Goal: Information Seeking & Learning: Learn about a topic

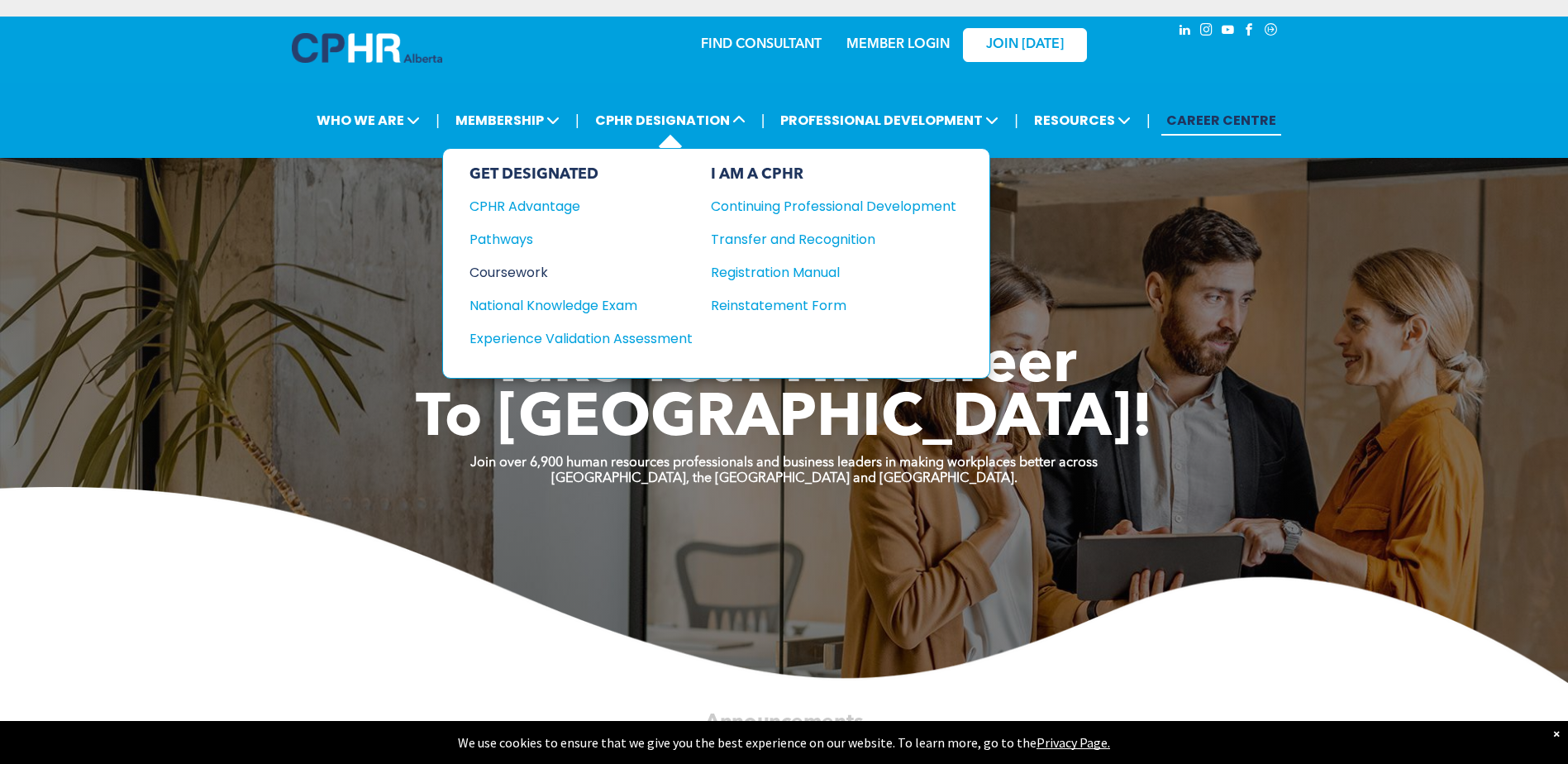
click at [526, 275] on div "Coursework" at bounding box center [570, 272] width 201 height 20
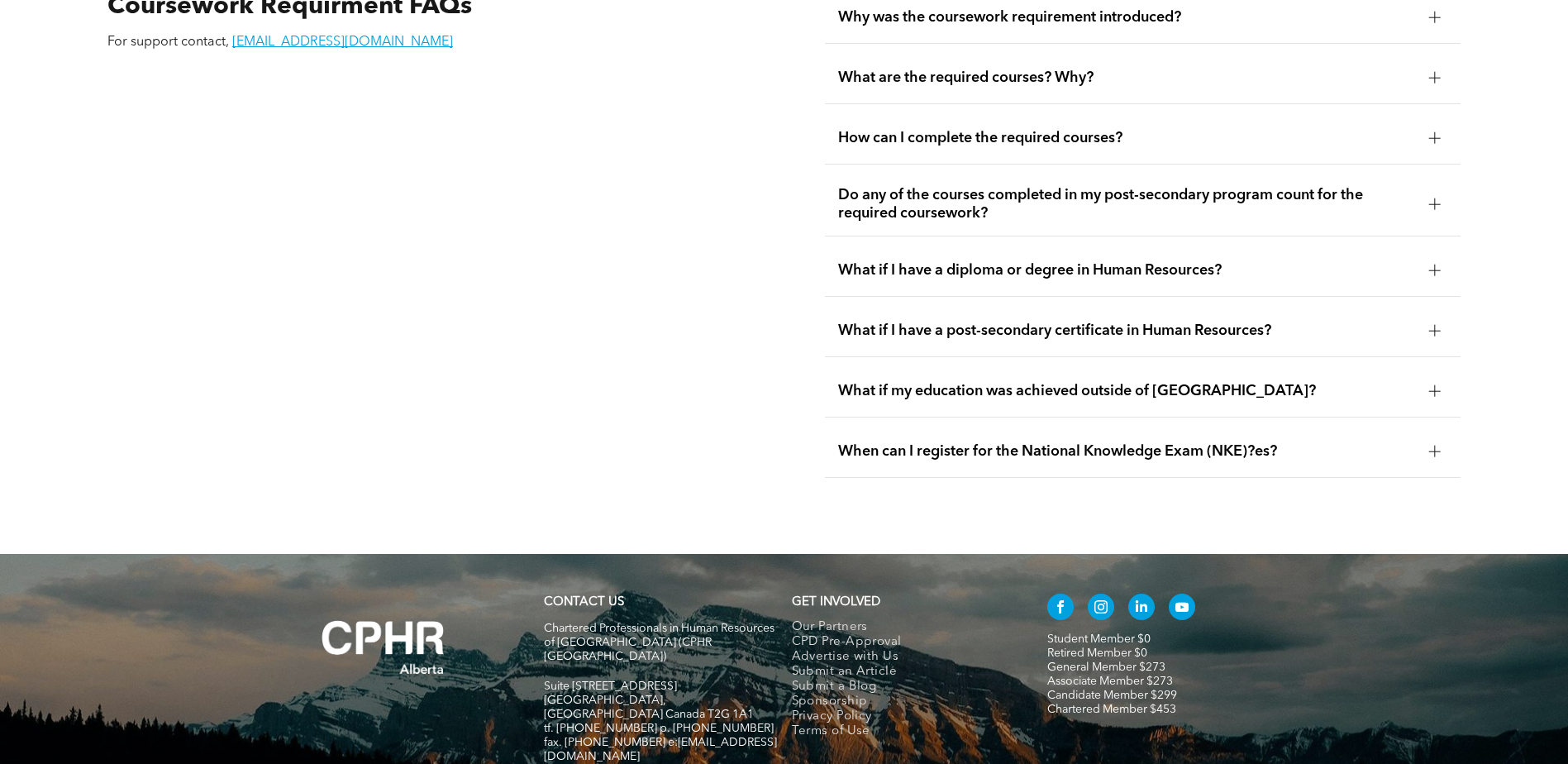
scroll to position [3140, 0]
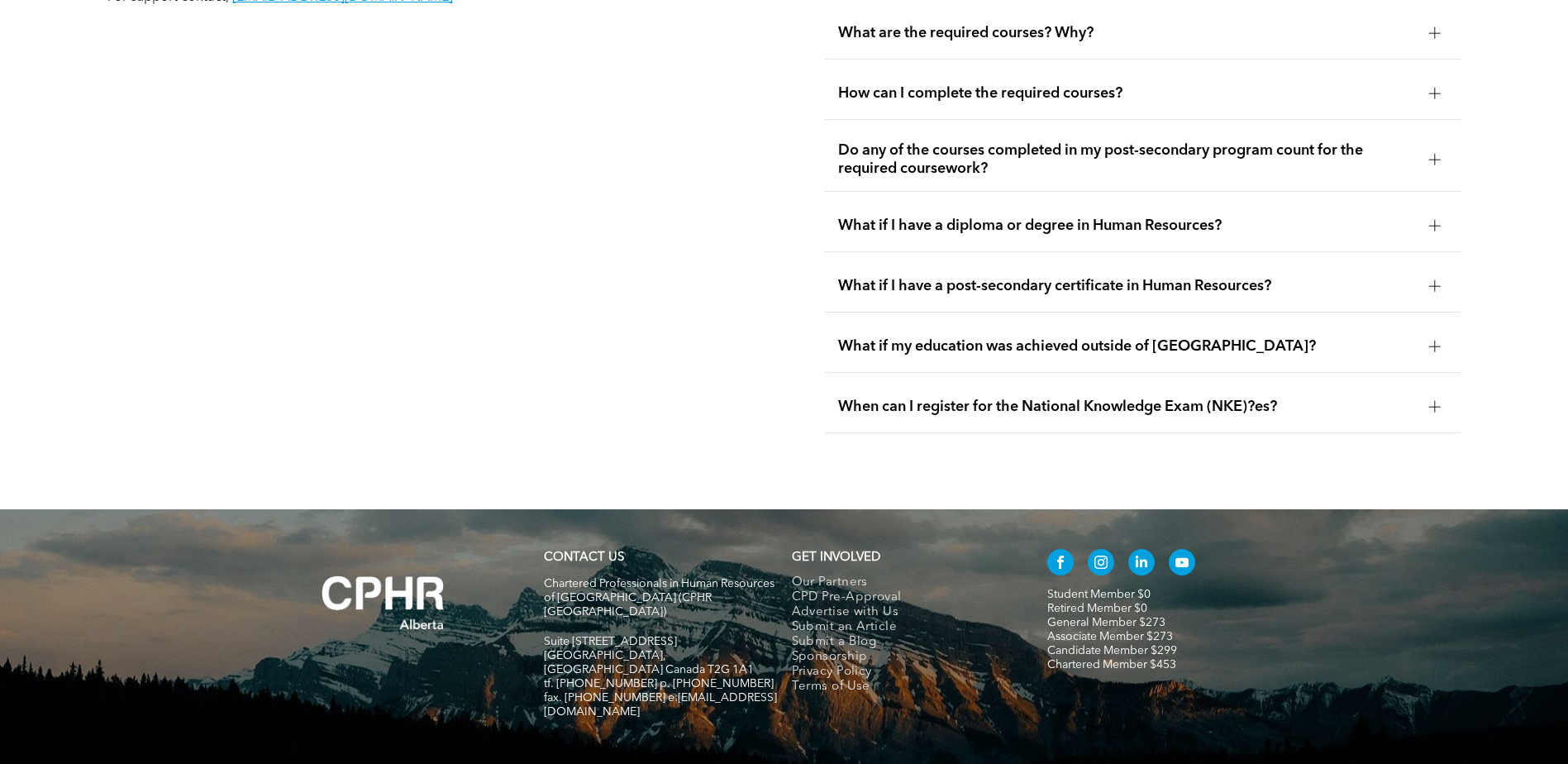
click at [1432, 281] on div at bounding box center [1435, 286] width 11 height 11
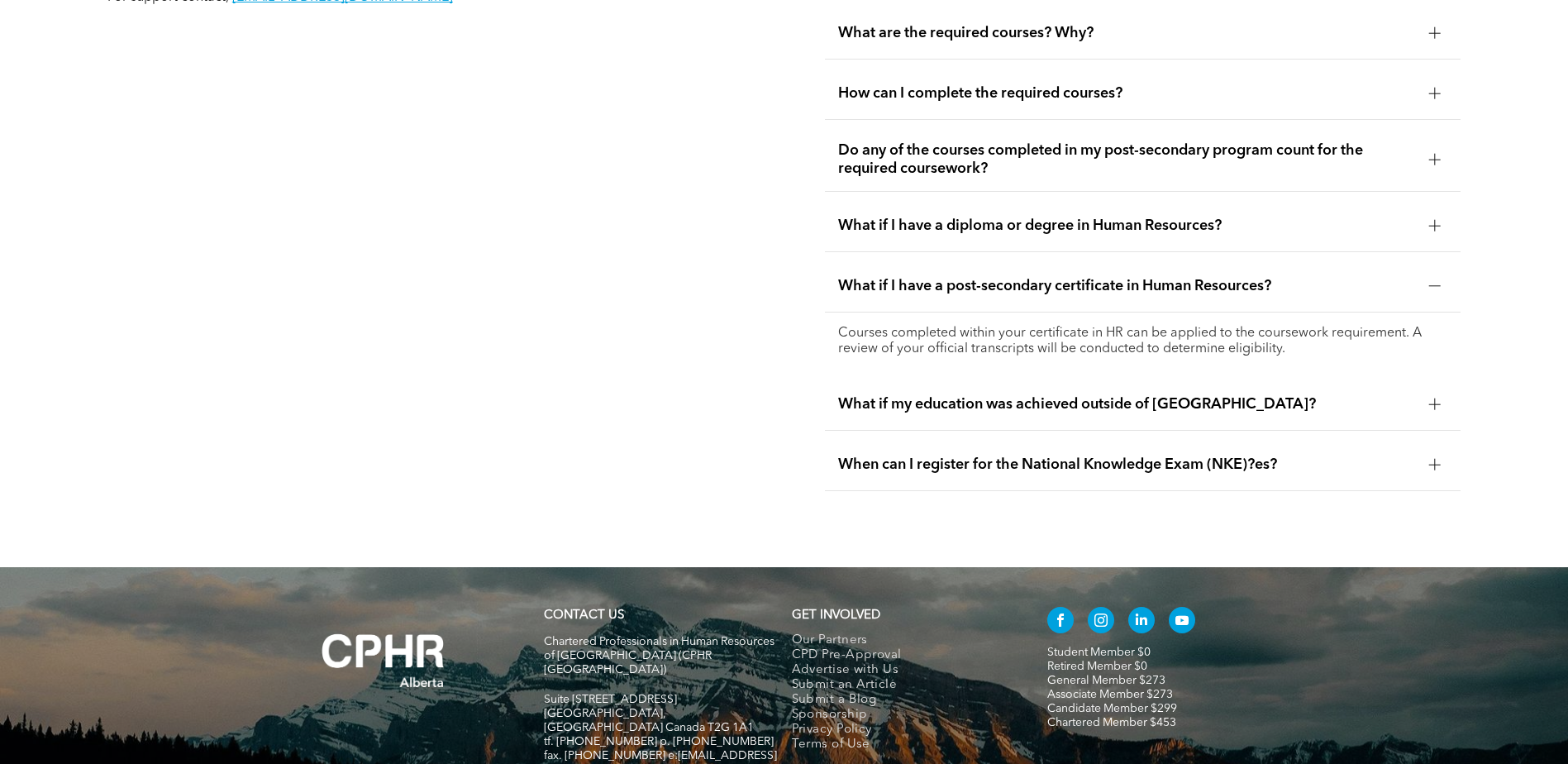
scroll to position [3058, 0]
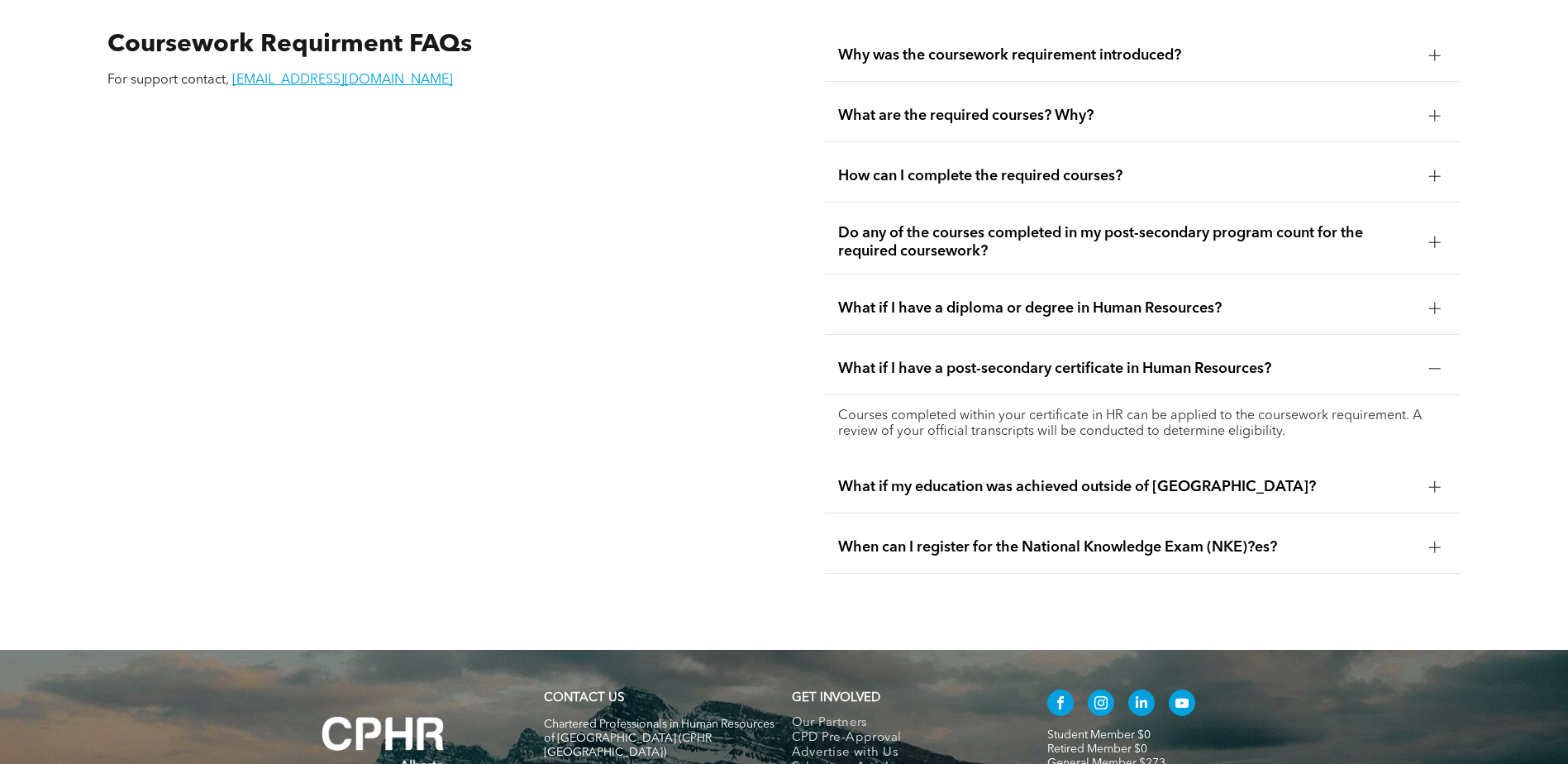
click at [1434, 303] on div at bounding box center [1434, 308] width 1 height 11
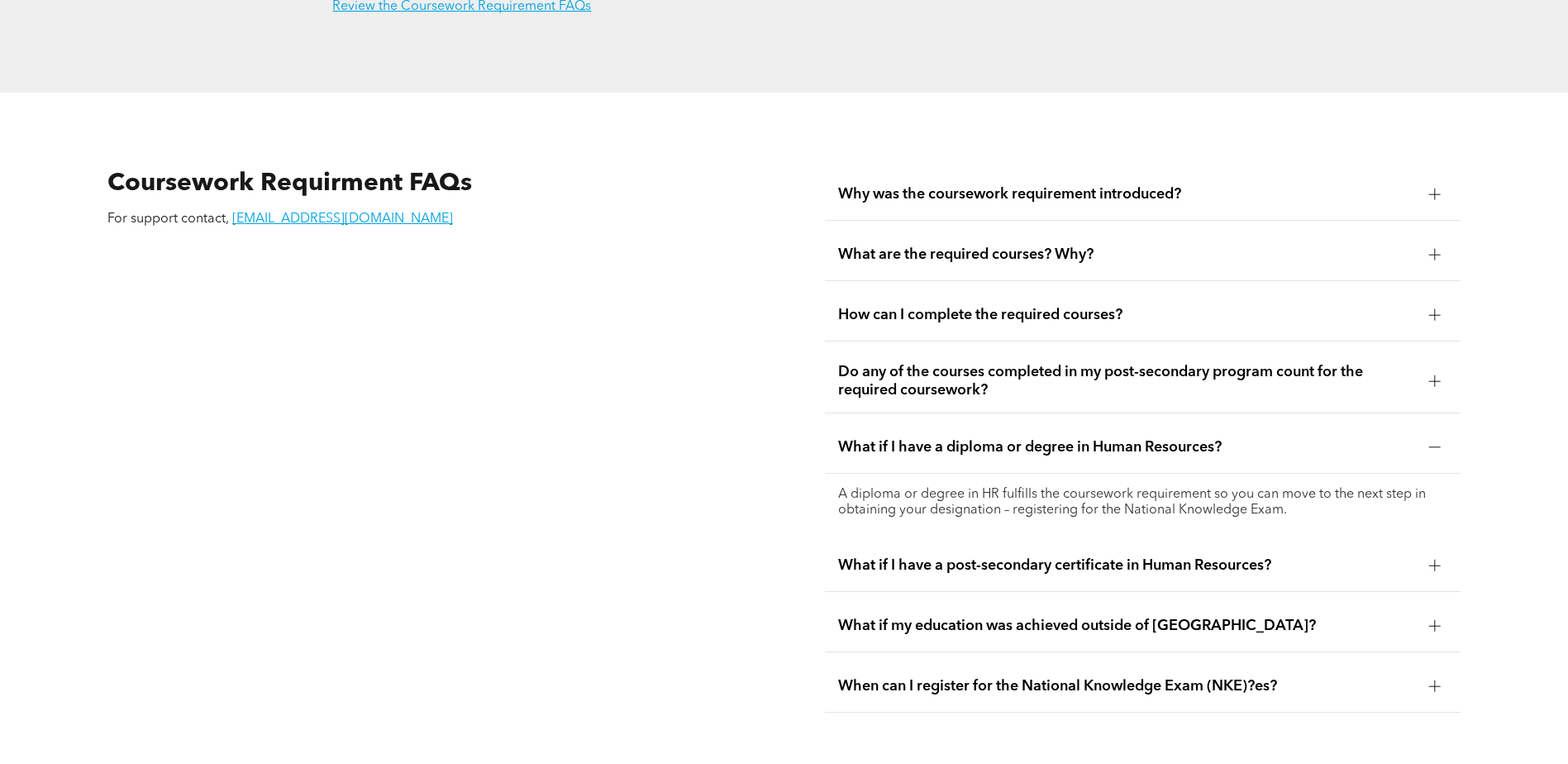
scroll to position [2893, 0]
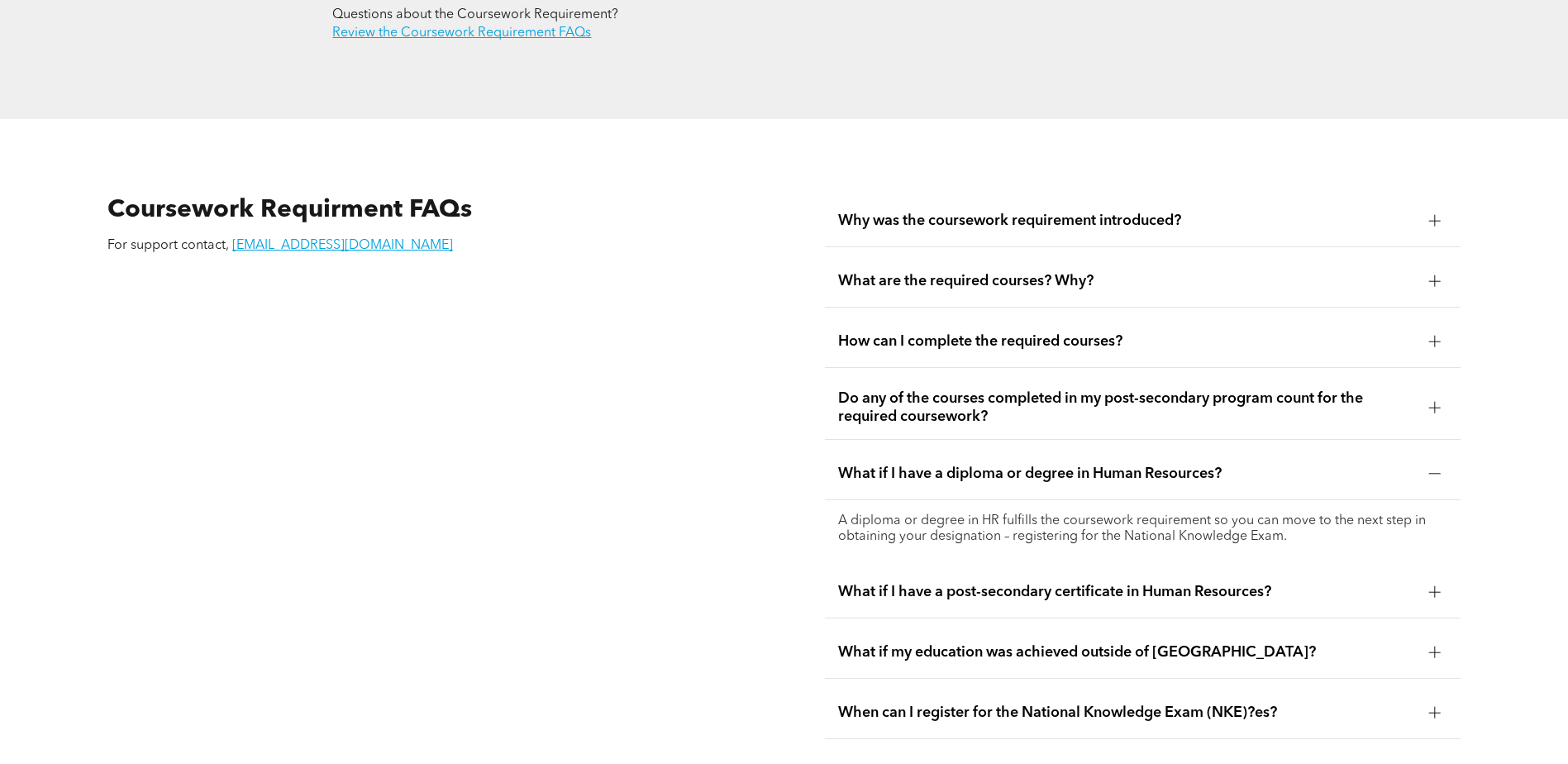
click at [1438, 335] on div at bounding box center [1435, 341] width 11 height 11
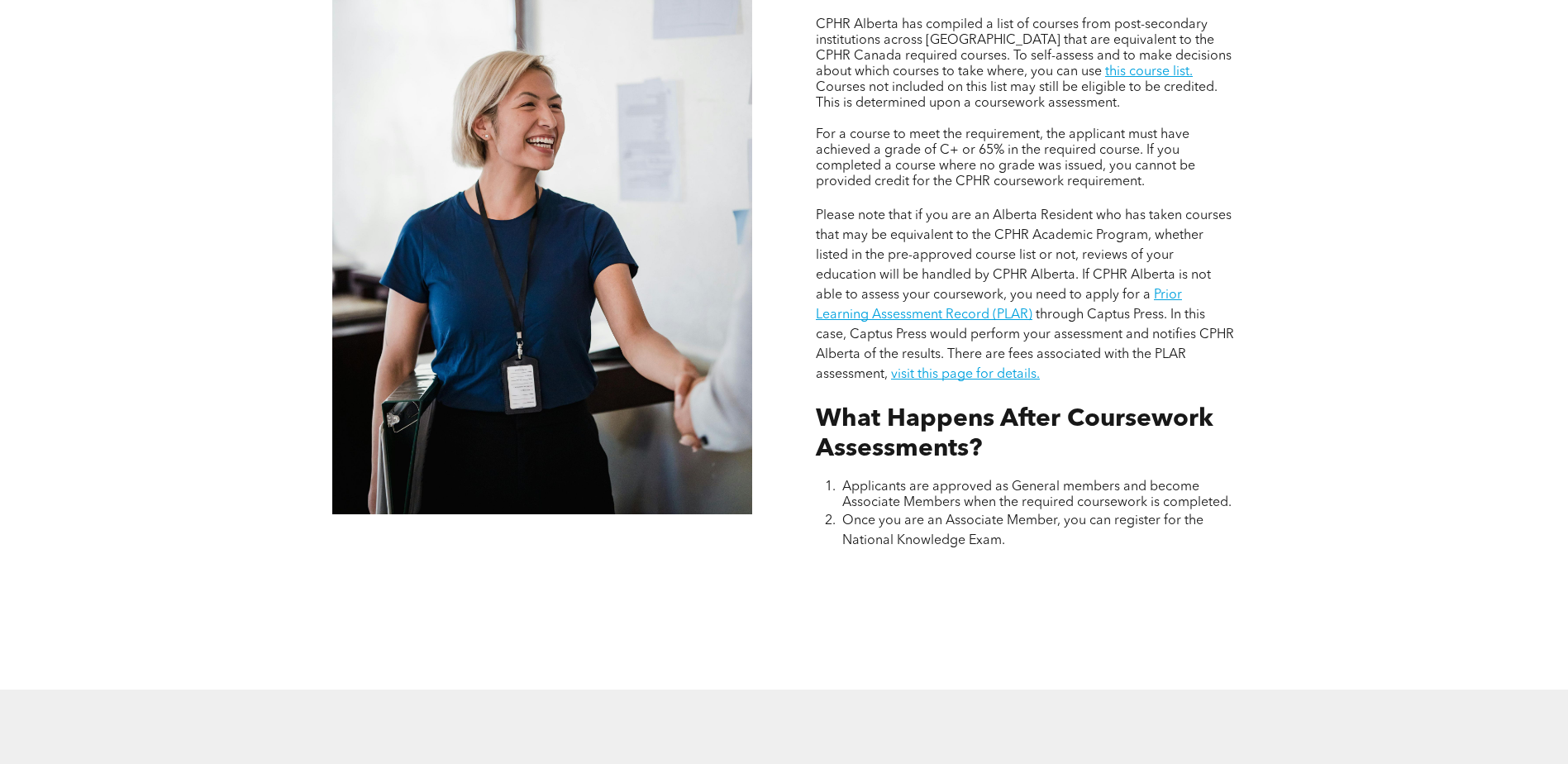
scroll to position [1487, 0]
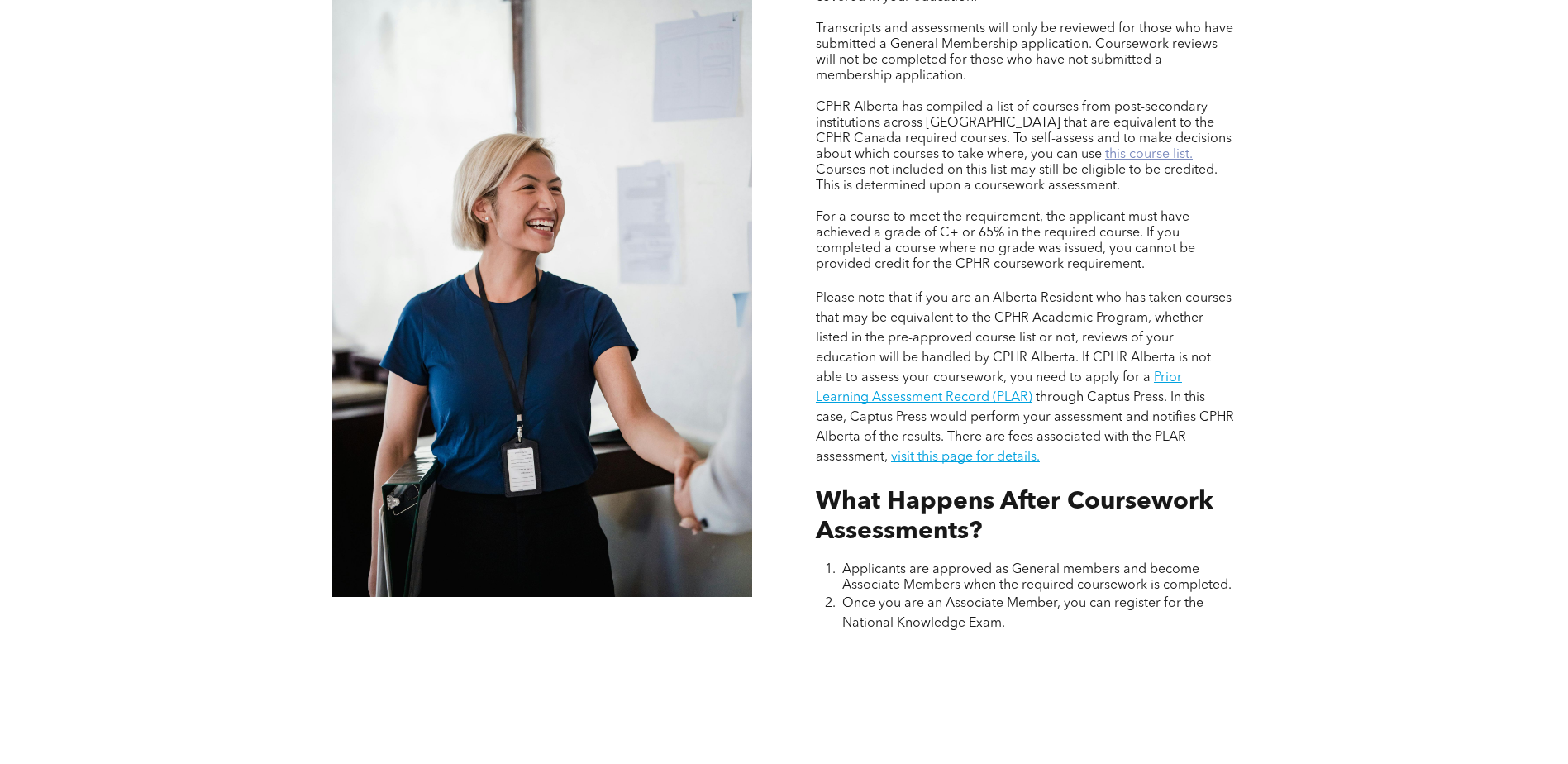
click at [1105, 150] on link "this course list." at bounding box center [1148, 155] width 88 height 13
click at [1329, 377] on div "Assessing Foundational Coursework CPHR DESIGNATION COURSEWORK REQUIREMENT Appli…" at bounding box center [784, 214] width 1568 height 1116
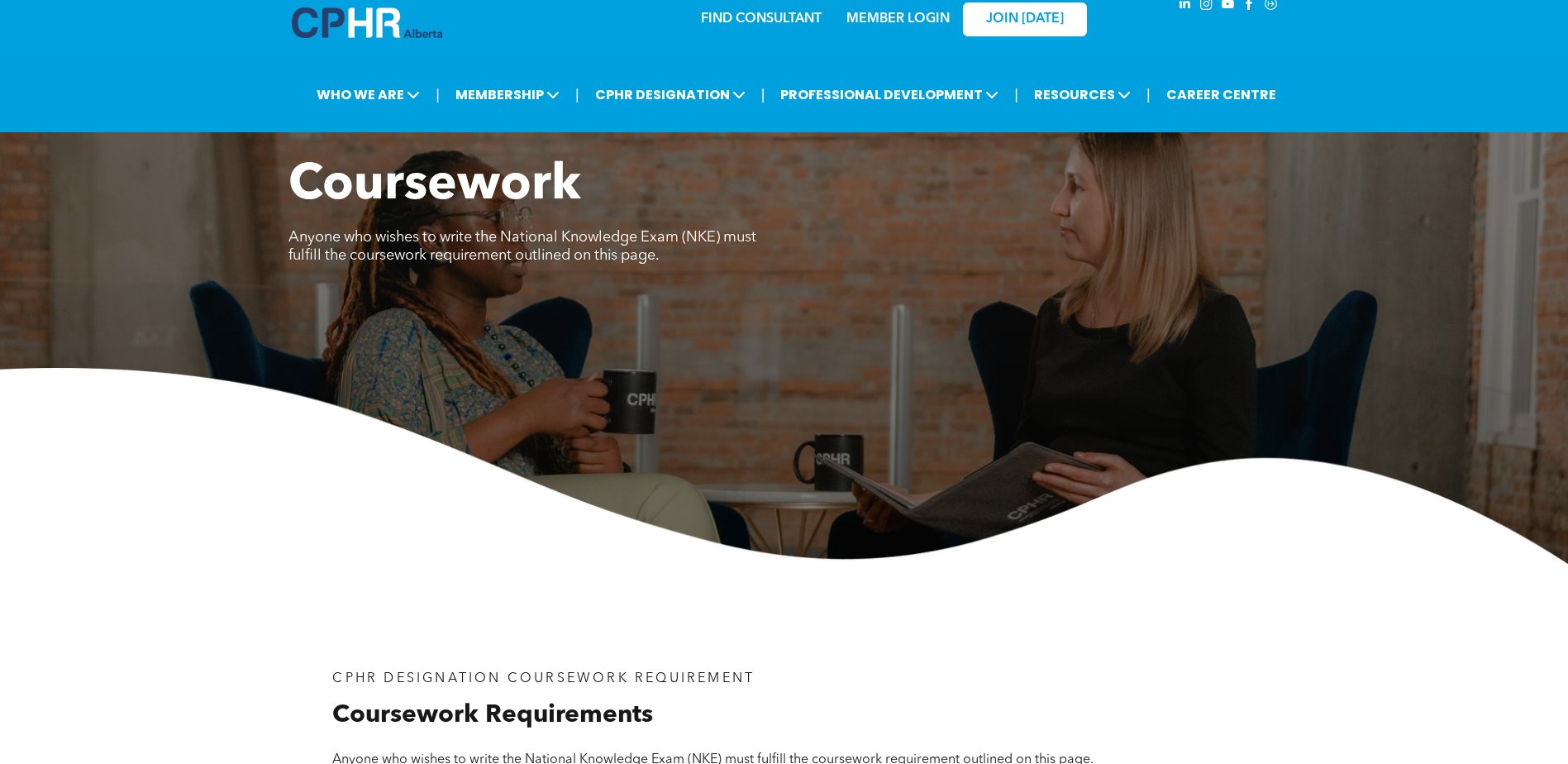
scroll to position [0, 0]
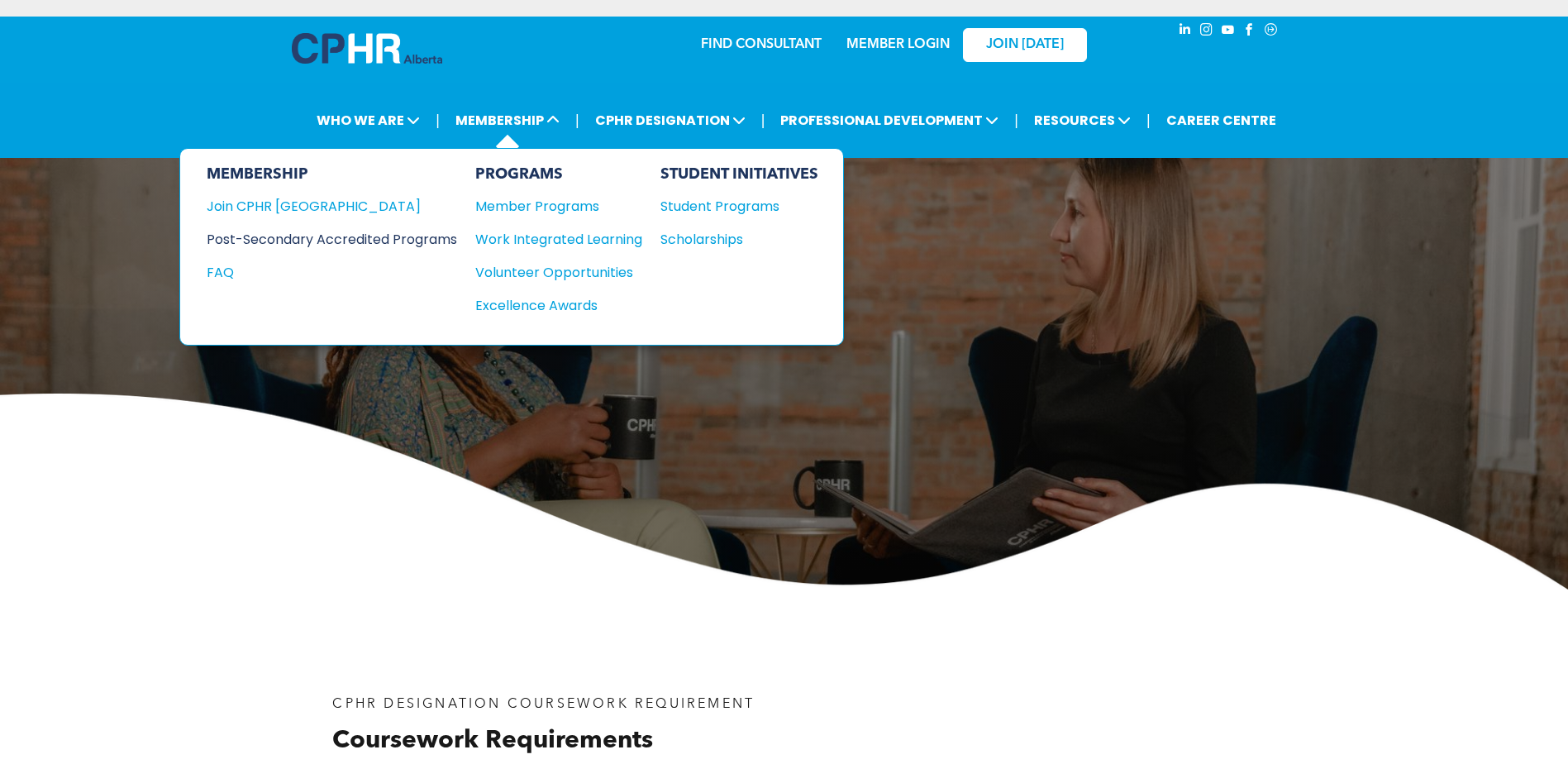
click at [408, 235] on div "Post-Secondary Accredited Programs" at bounding box center [320, 239] width 226 height 20
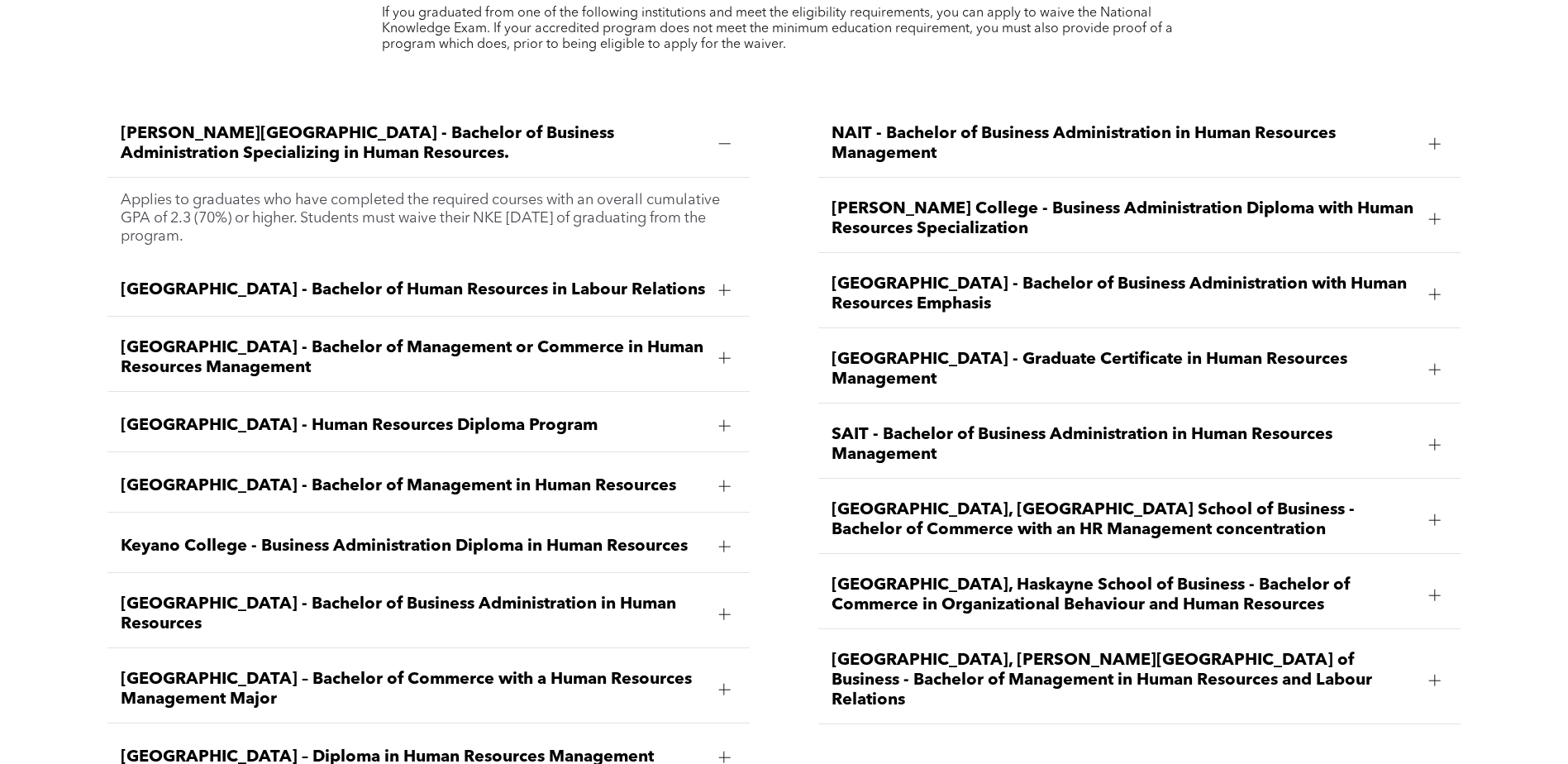
scroll to position [2479, 0]
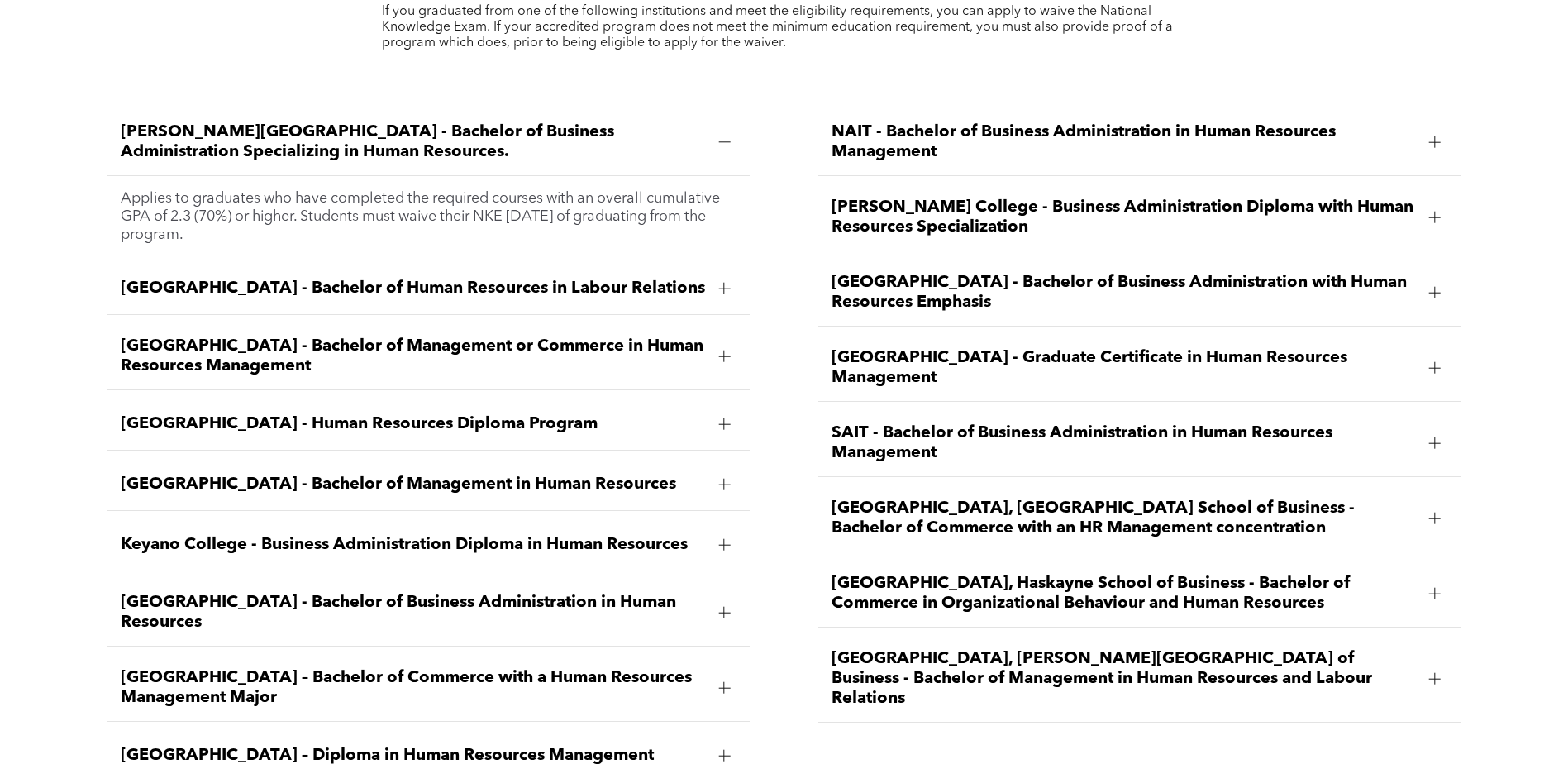
click at [724, 419] on div at bounding box center [724, 424] width 1 height 11
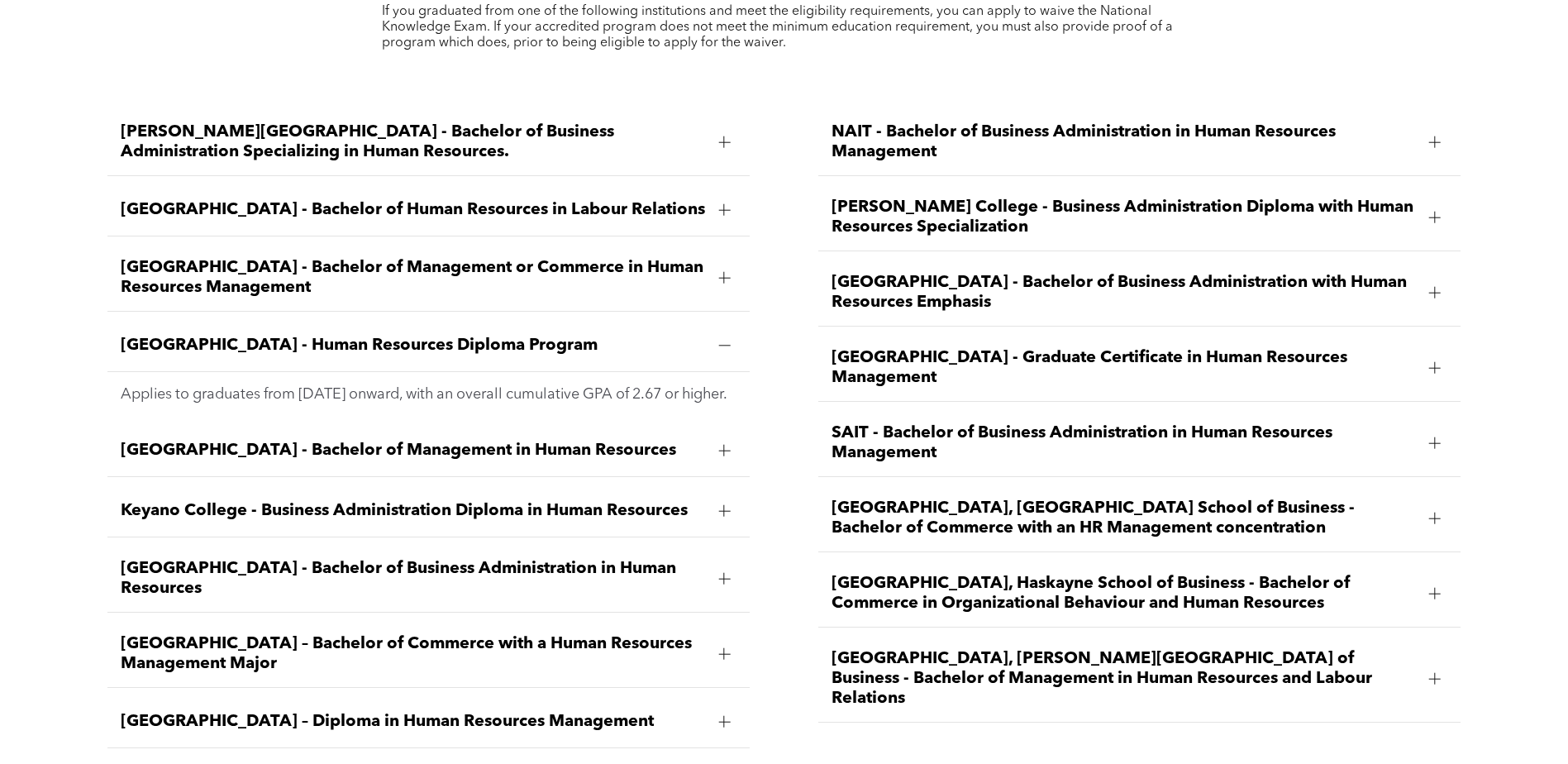
click at [724, 340] on div at bounding box center [724, 345] width 1 height 11
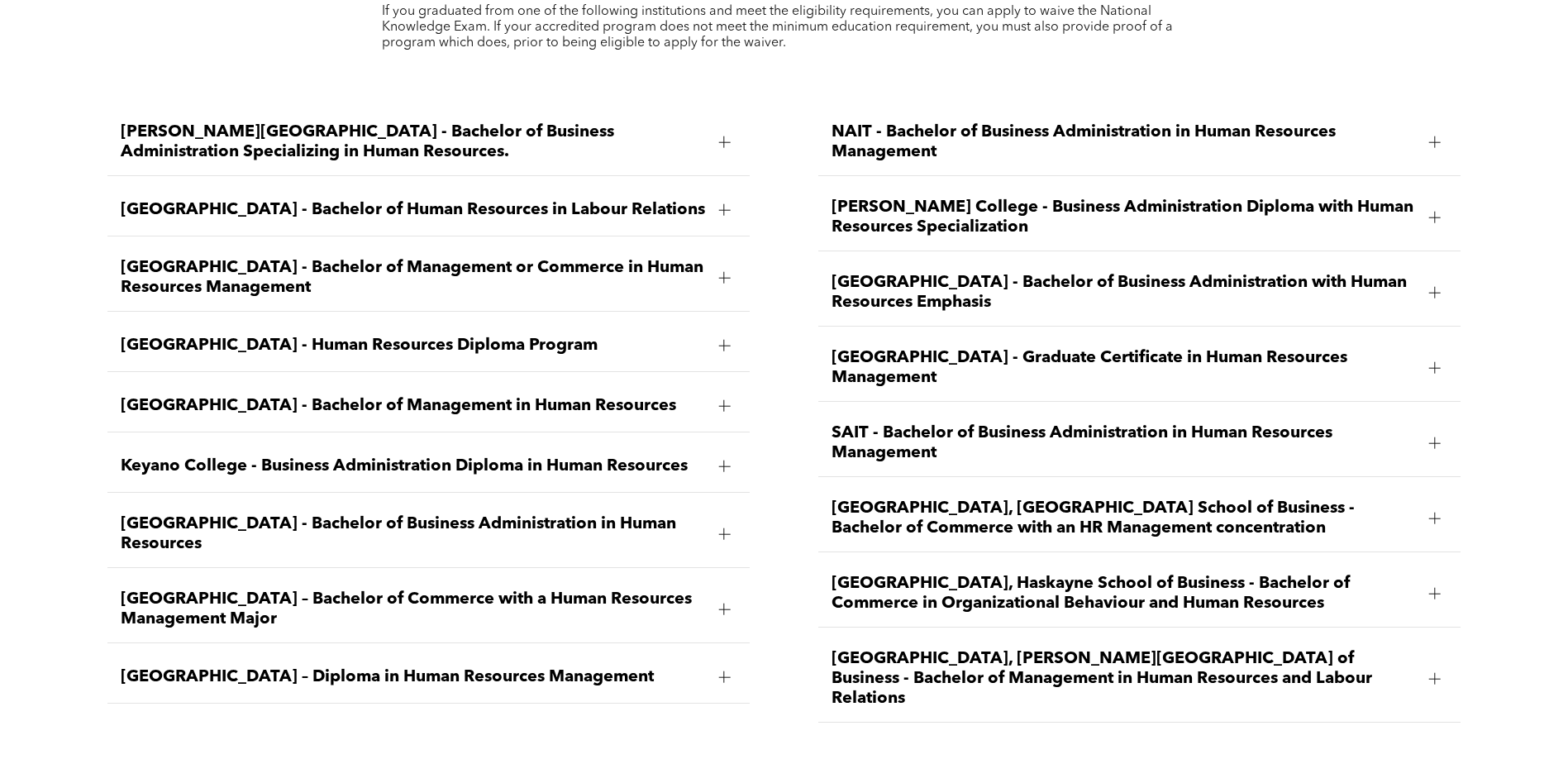
click at [727, 204] on div at bounding box center [724, 209] width 11 height 11
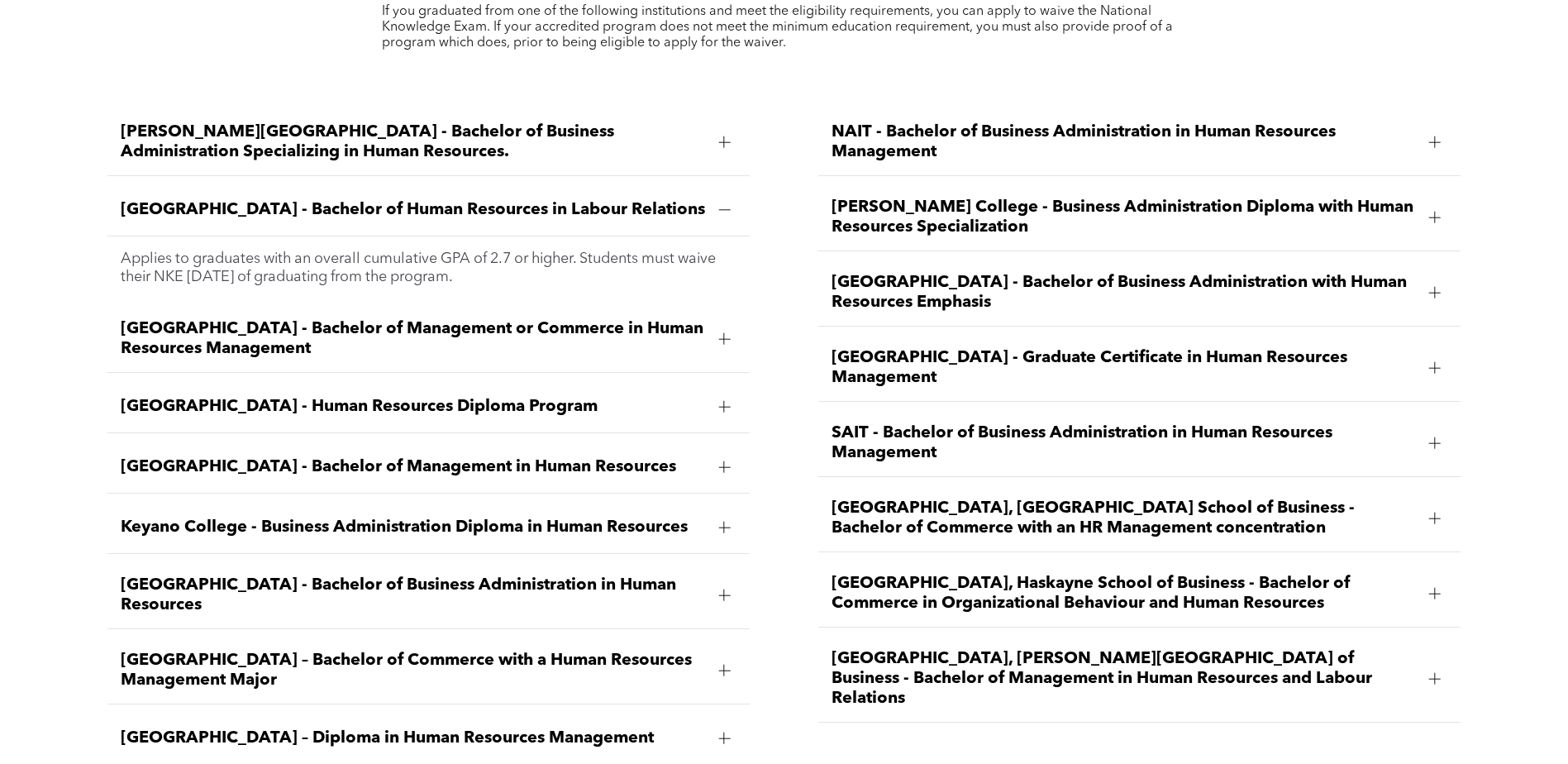
click at [727, 204] on div at bounding box center [724, 209] width 11 height 11
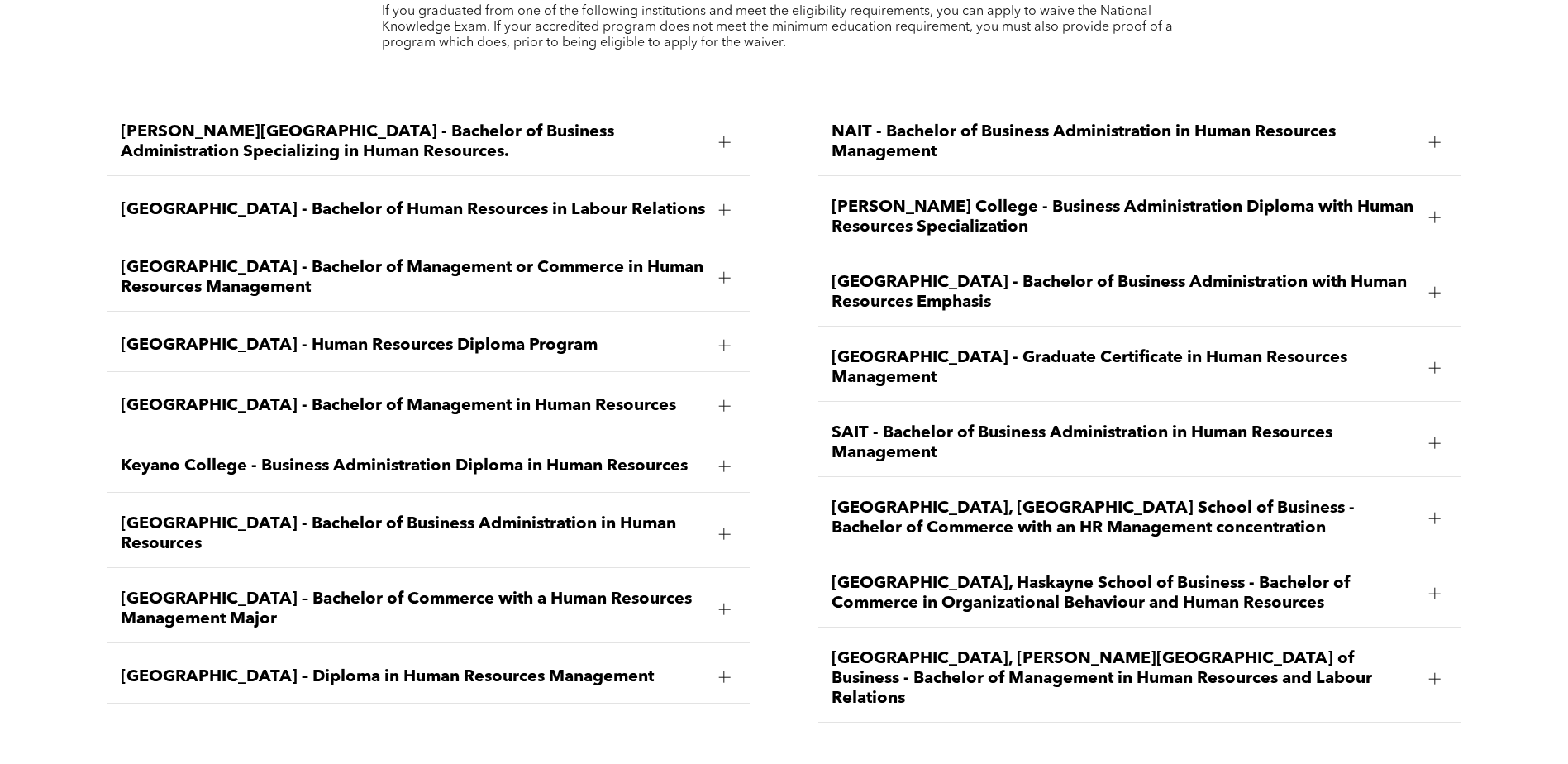
click at [1441, 437] on div at bounding box center [1435, 443] width 11 height 11
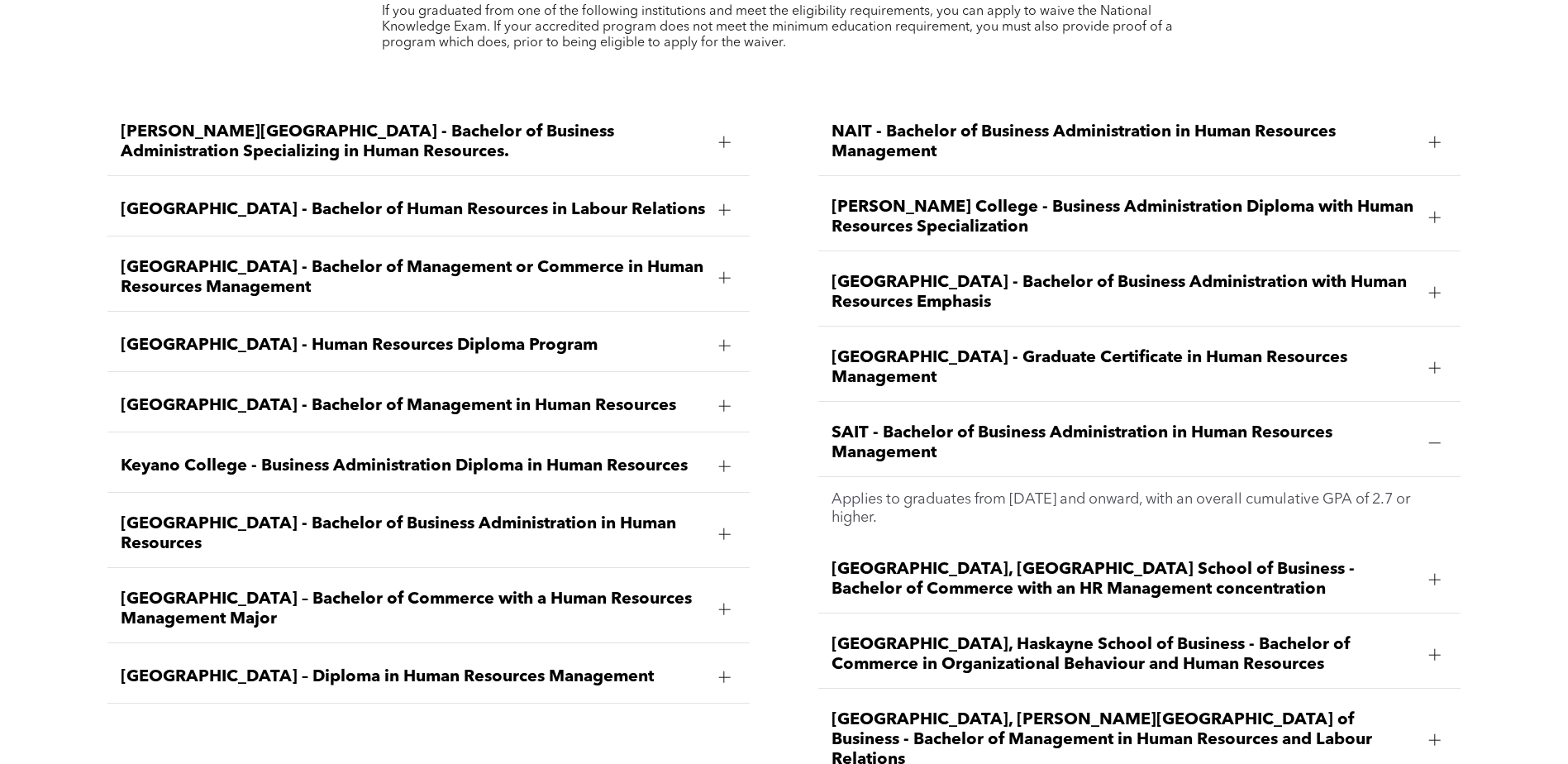
click at [1441, 437] on div at bounding box center [1435, 443] width 11 height 11
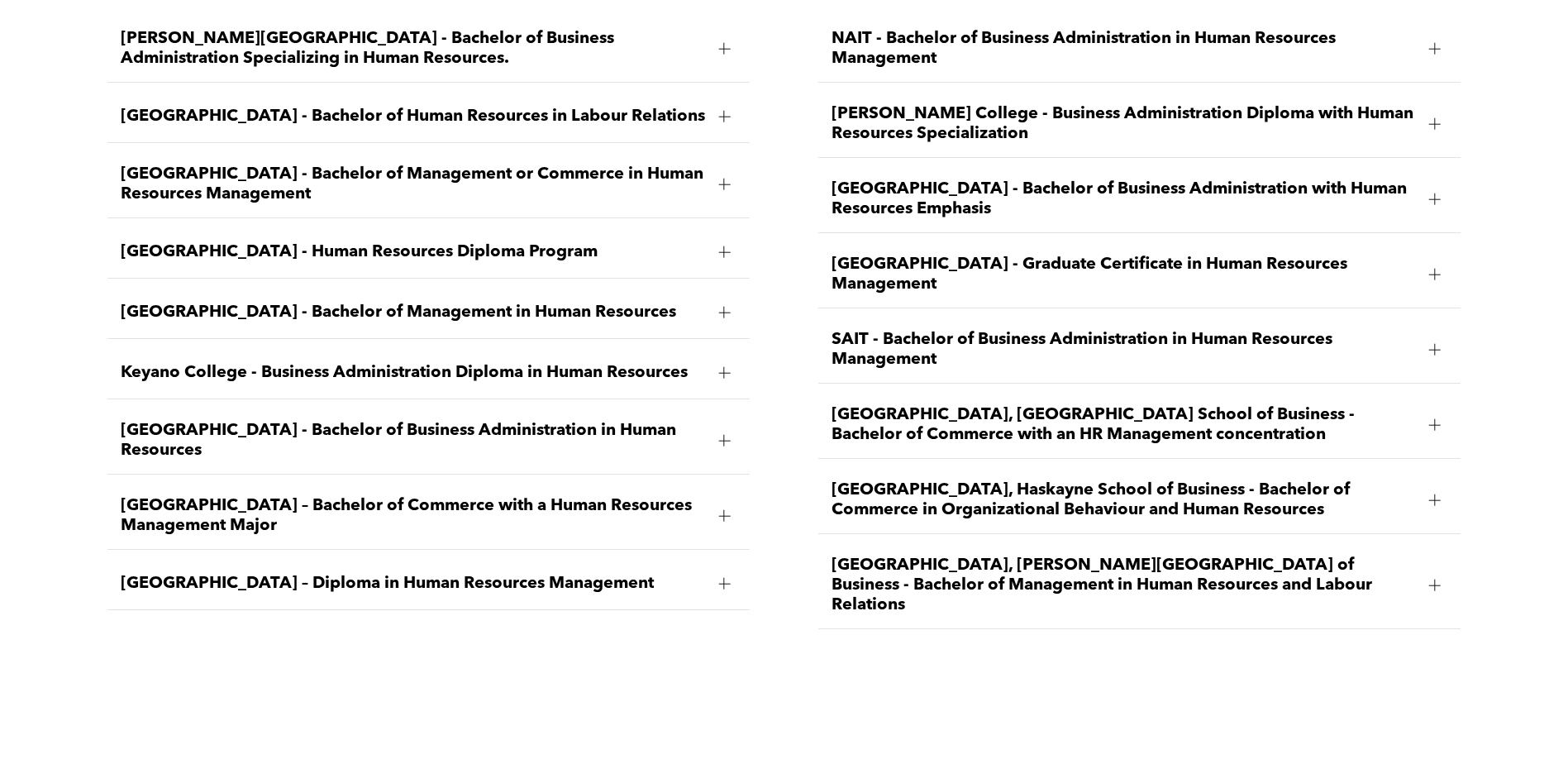
scroll to position [2727, 0]
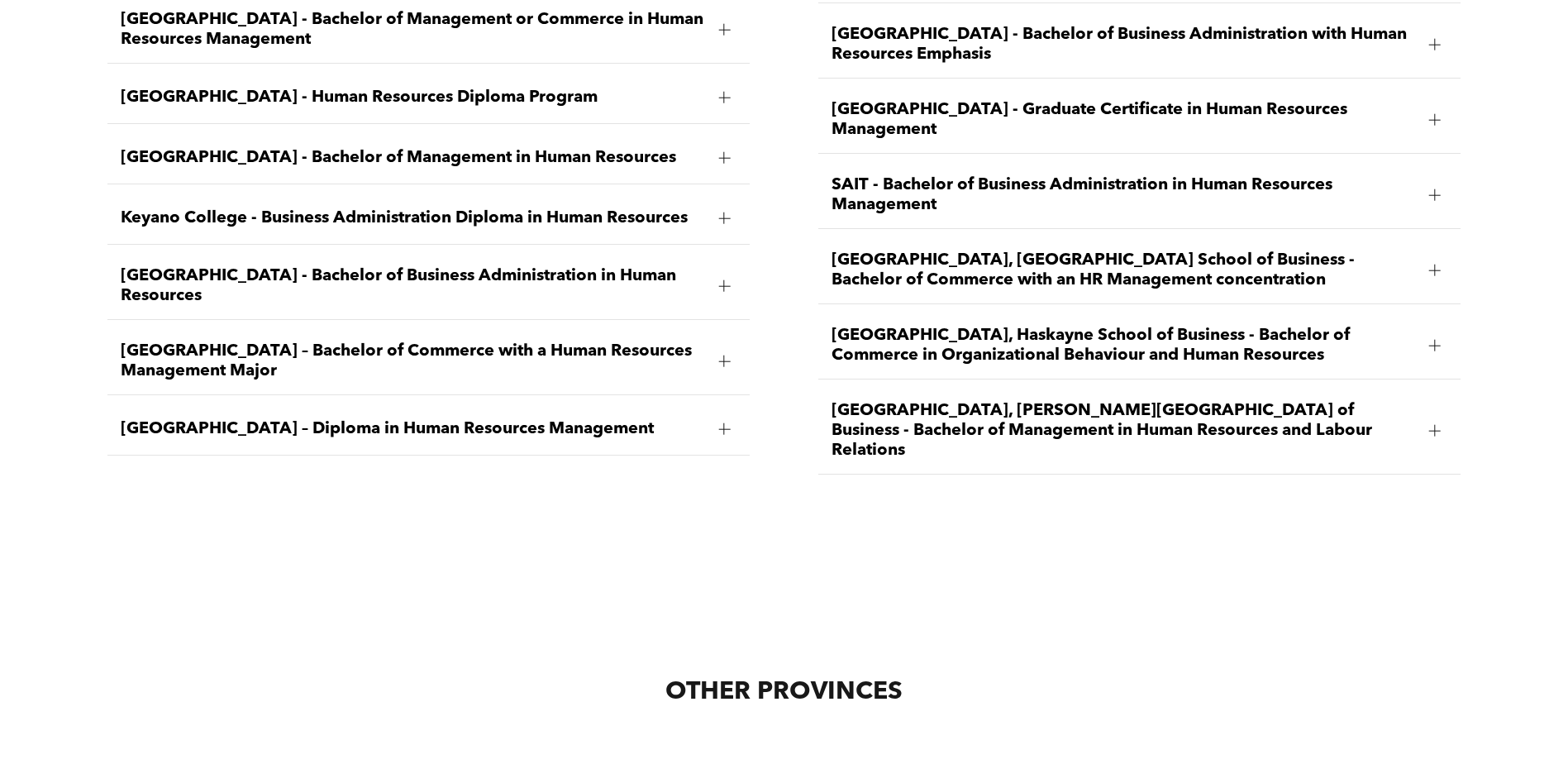
click at [1434, 425] on div at bounding box center [1435, 431] width 11 height 11
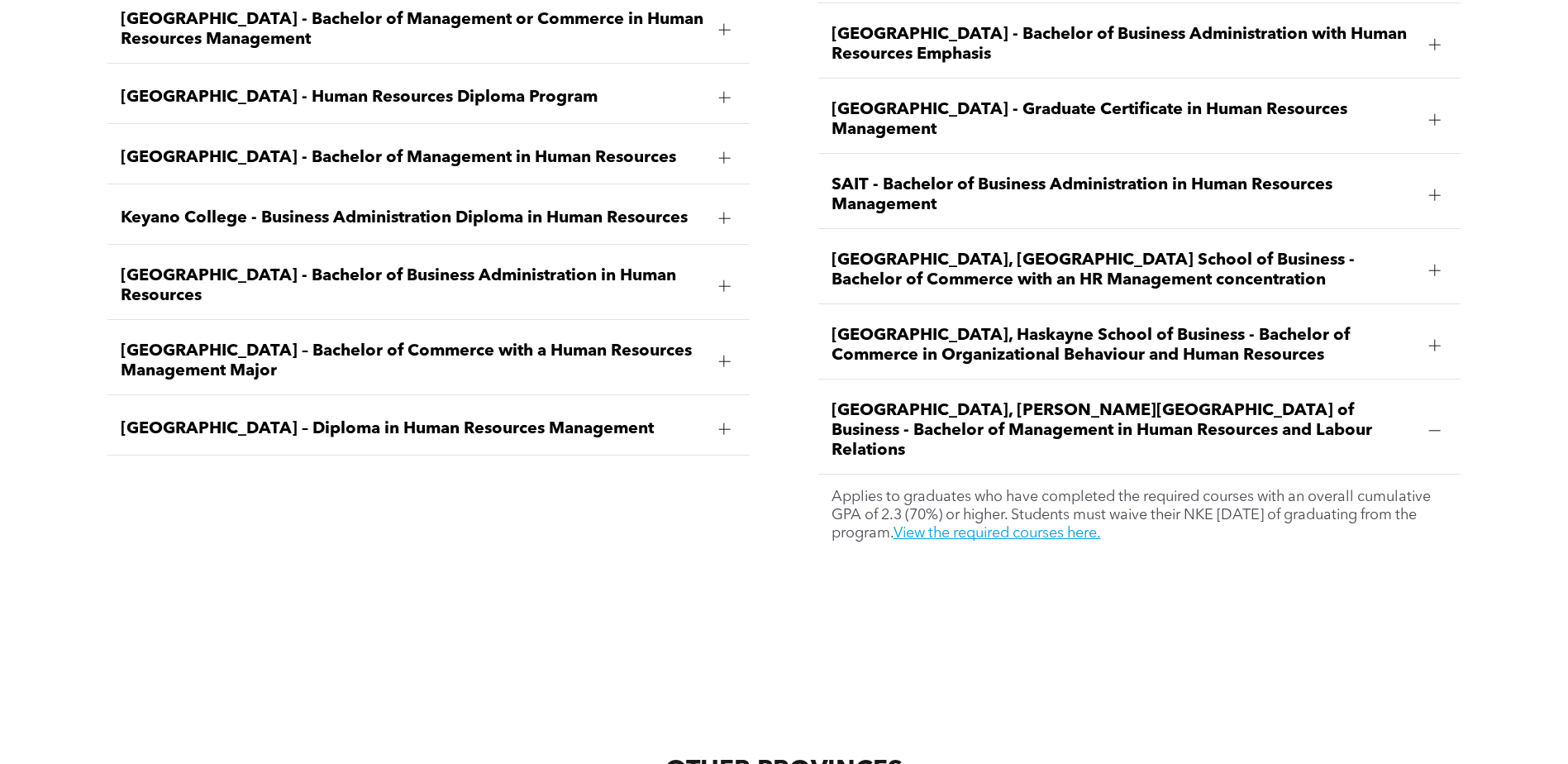
click at [1434, 425] on div at bounding box center [1435, 431] width 11 height 11
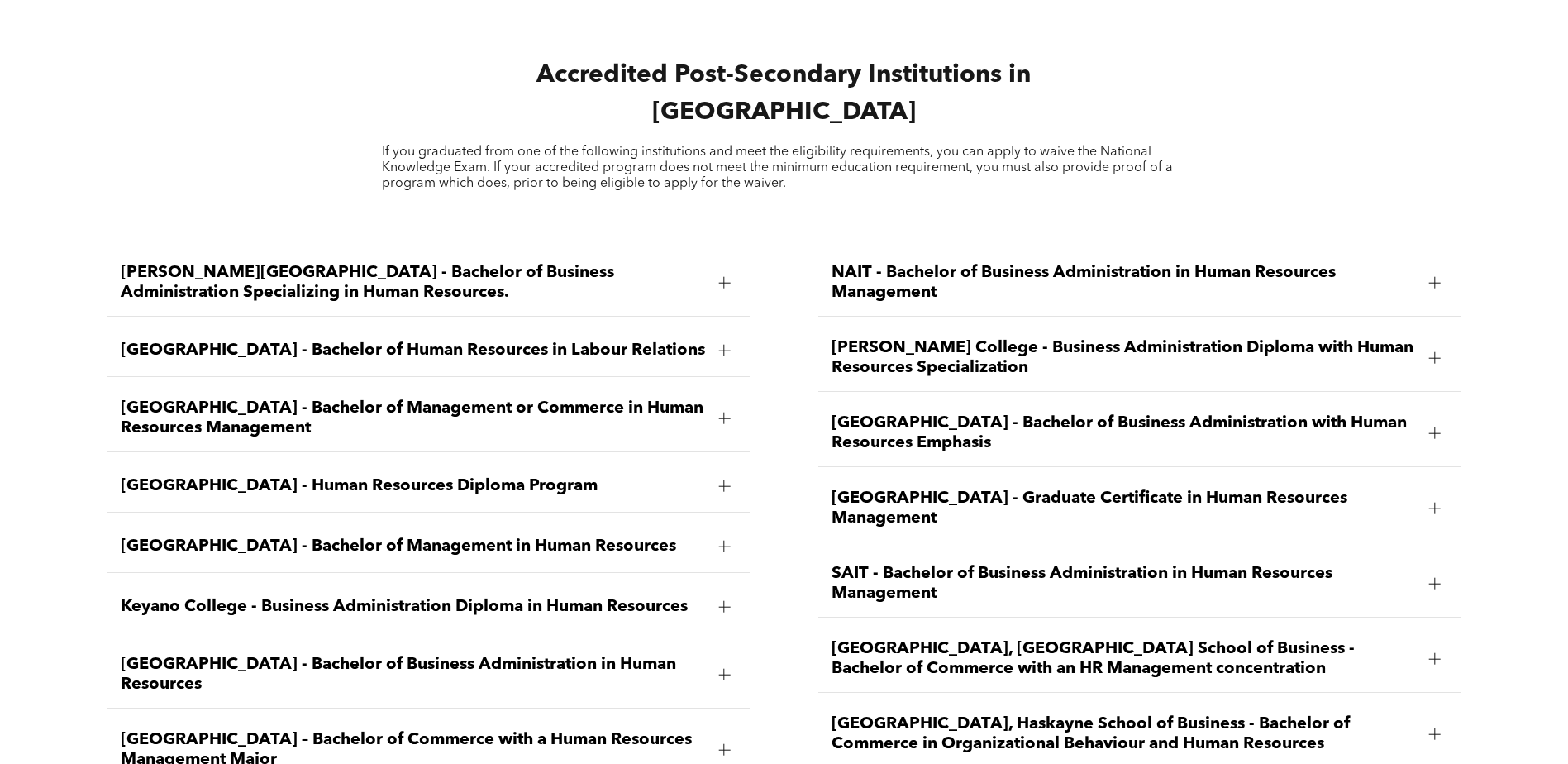
scroll to position [2422, 0]
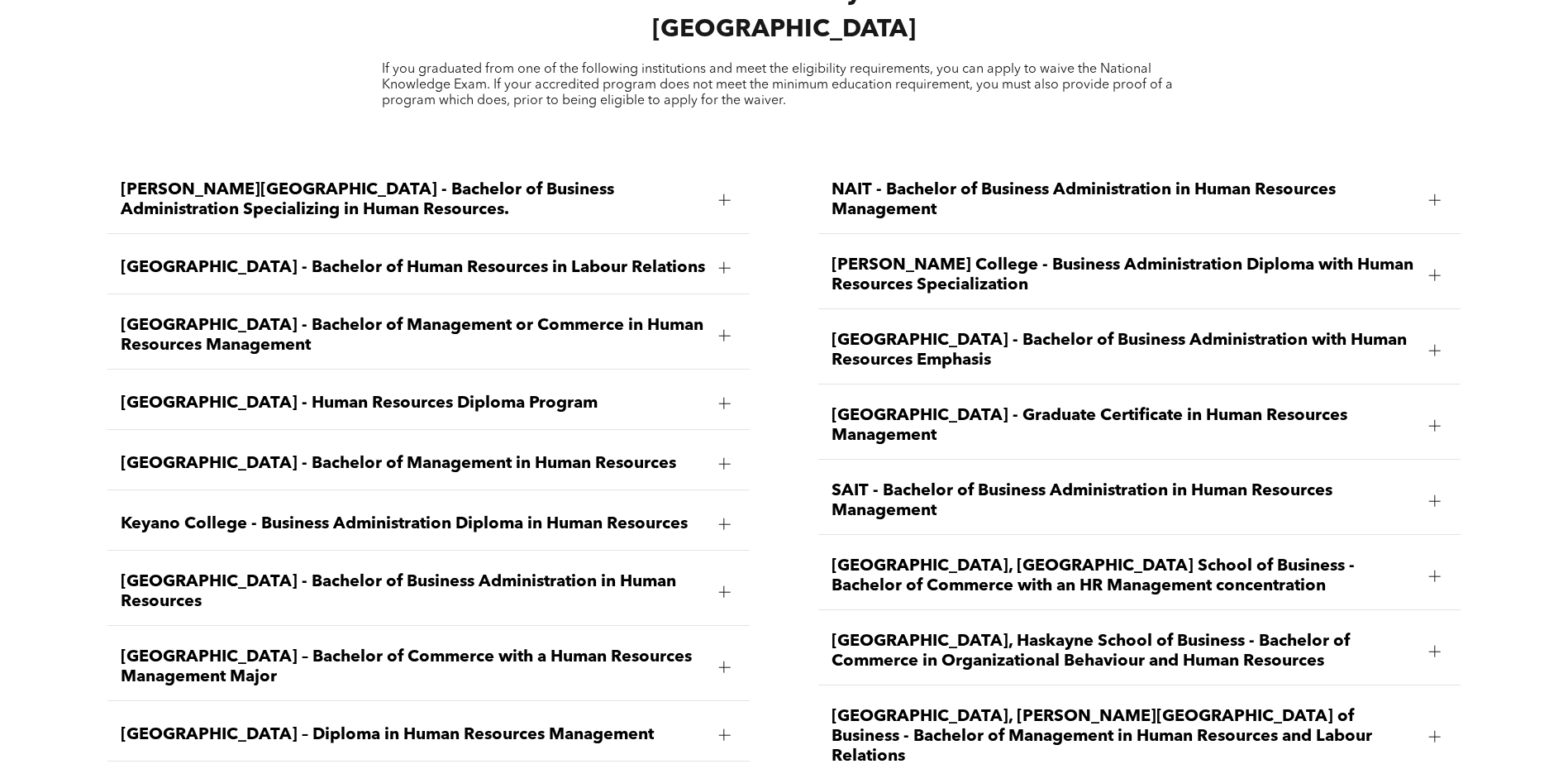
click at [1434, 420] on div at bounding box center [1435, 425] width 11 height 11
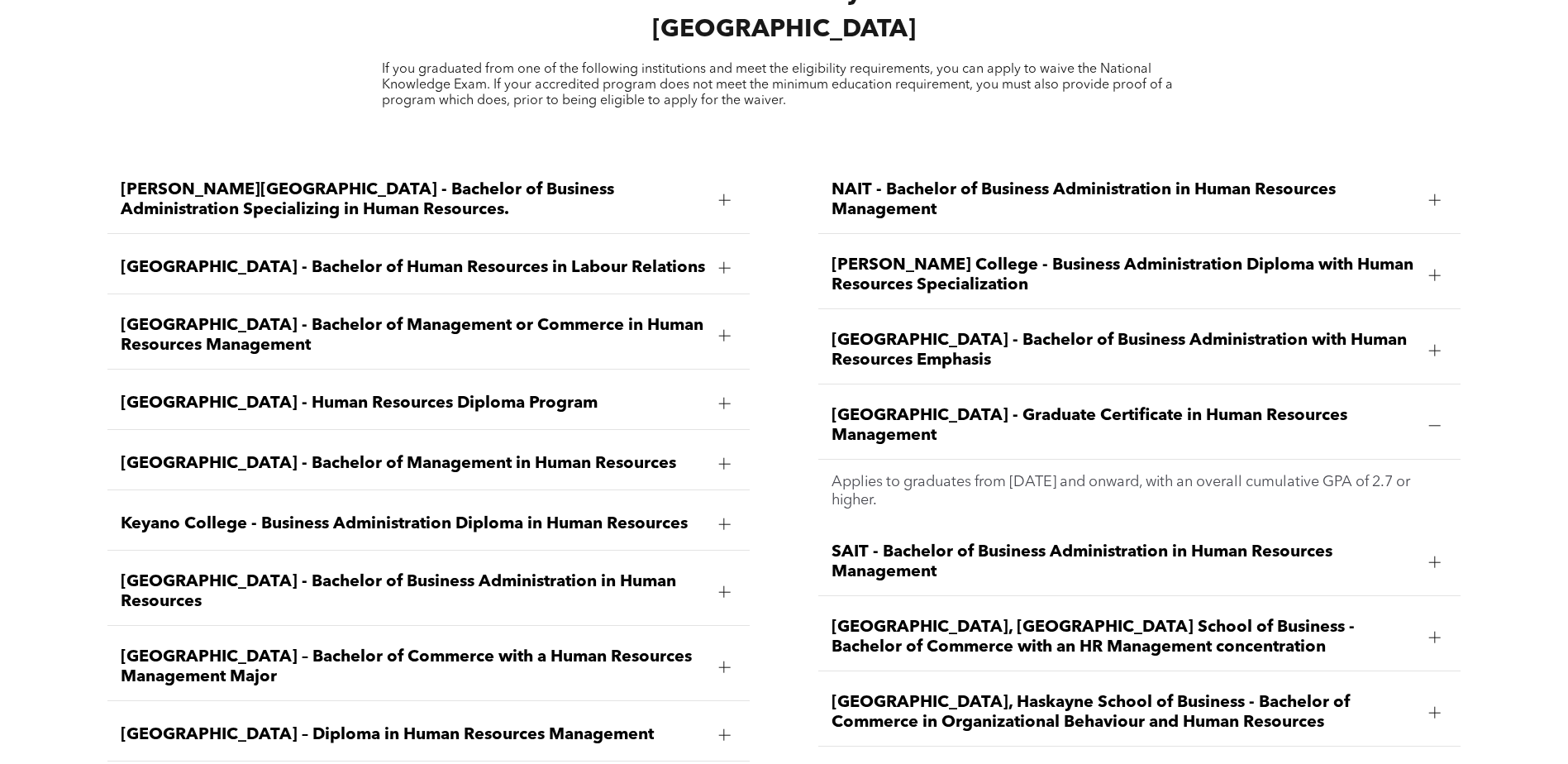
click at [1434, 420] on div at bounding box center [1435, 425] width 11 height 11
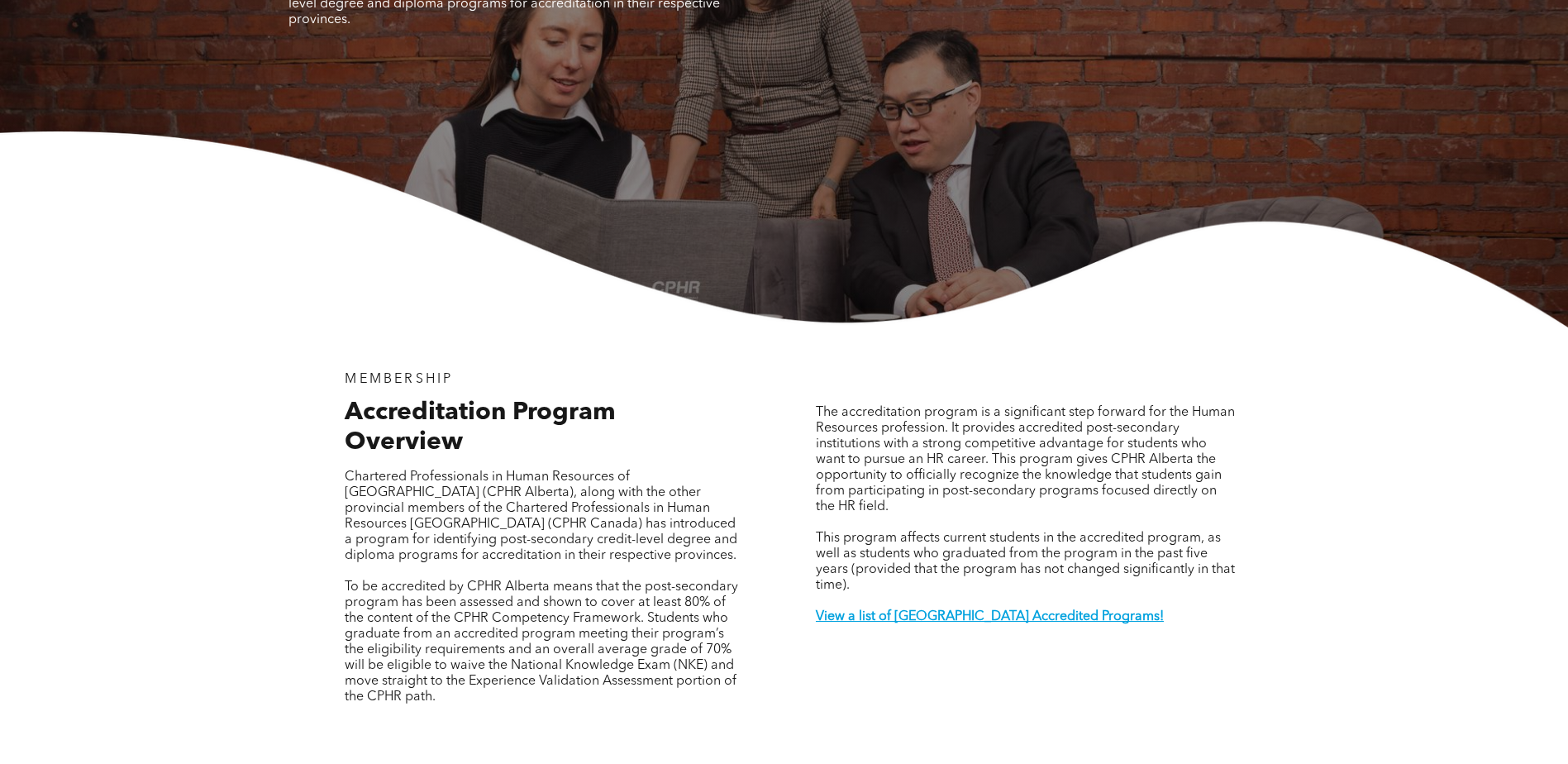
scroll to position [0, 0]
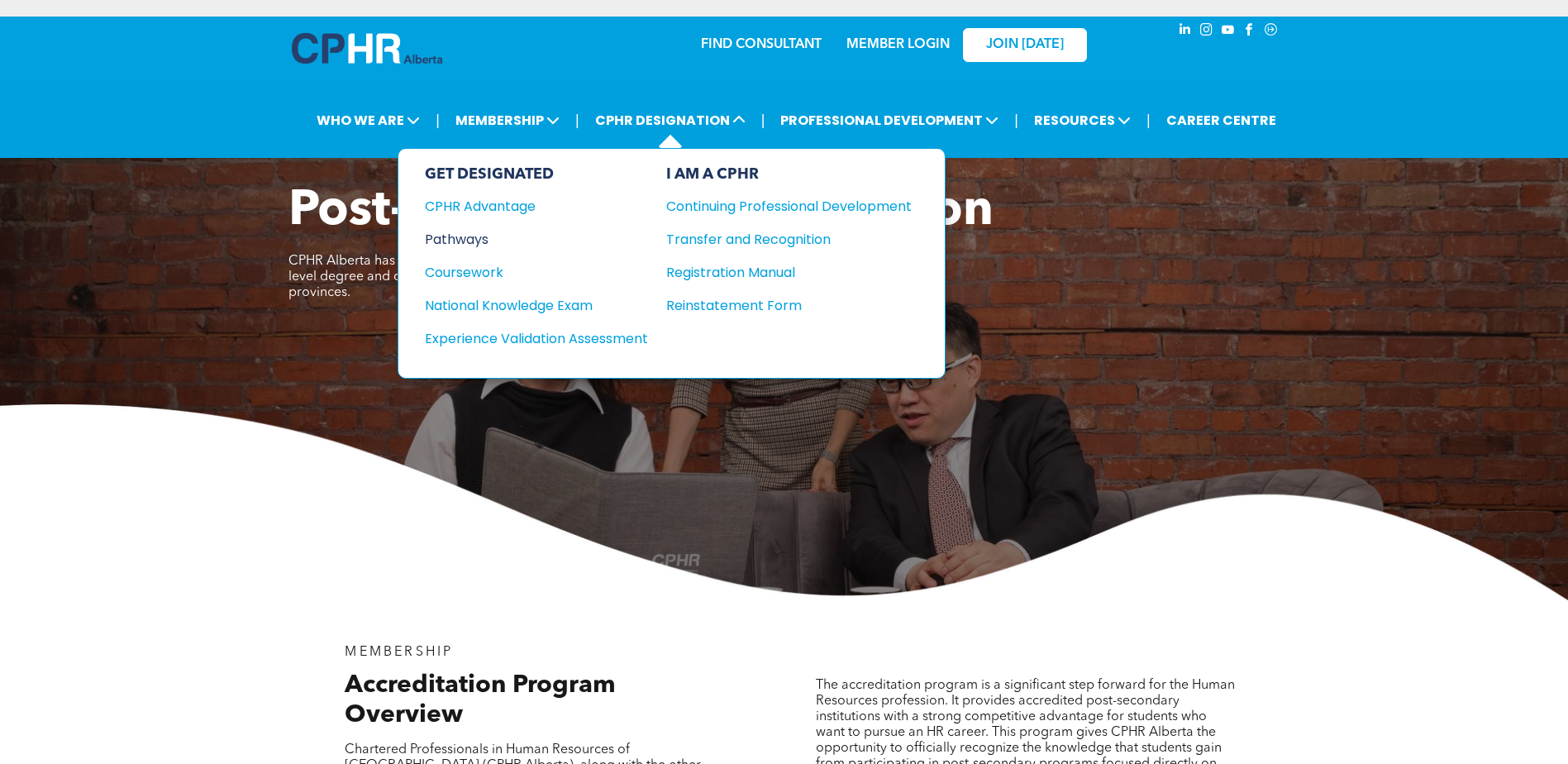
click at [464, 237] on div "Pathways" at bounding box center [525, 239] width 201 height 20
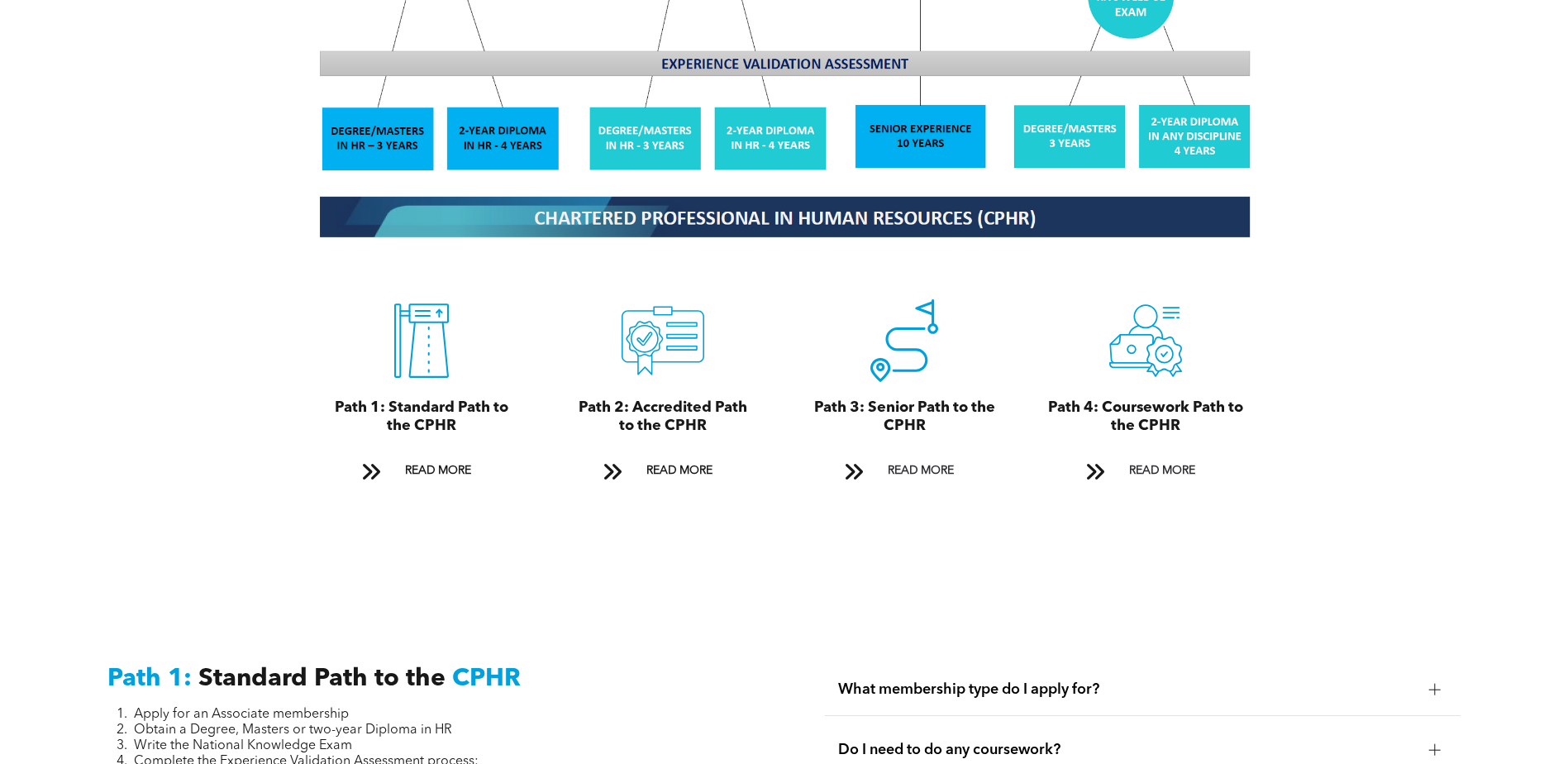
scroll to position [1735, 0]
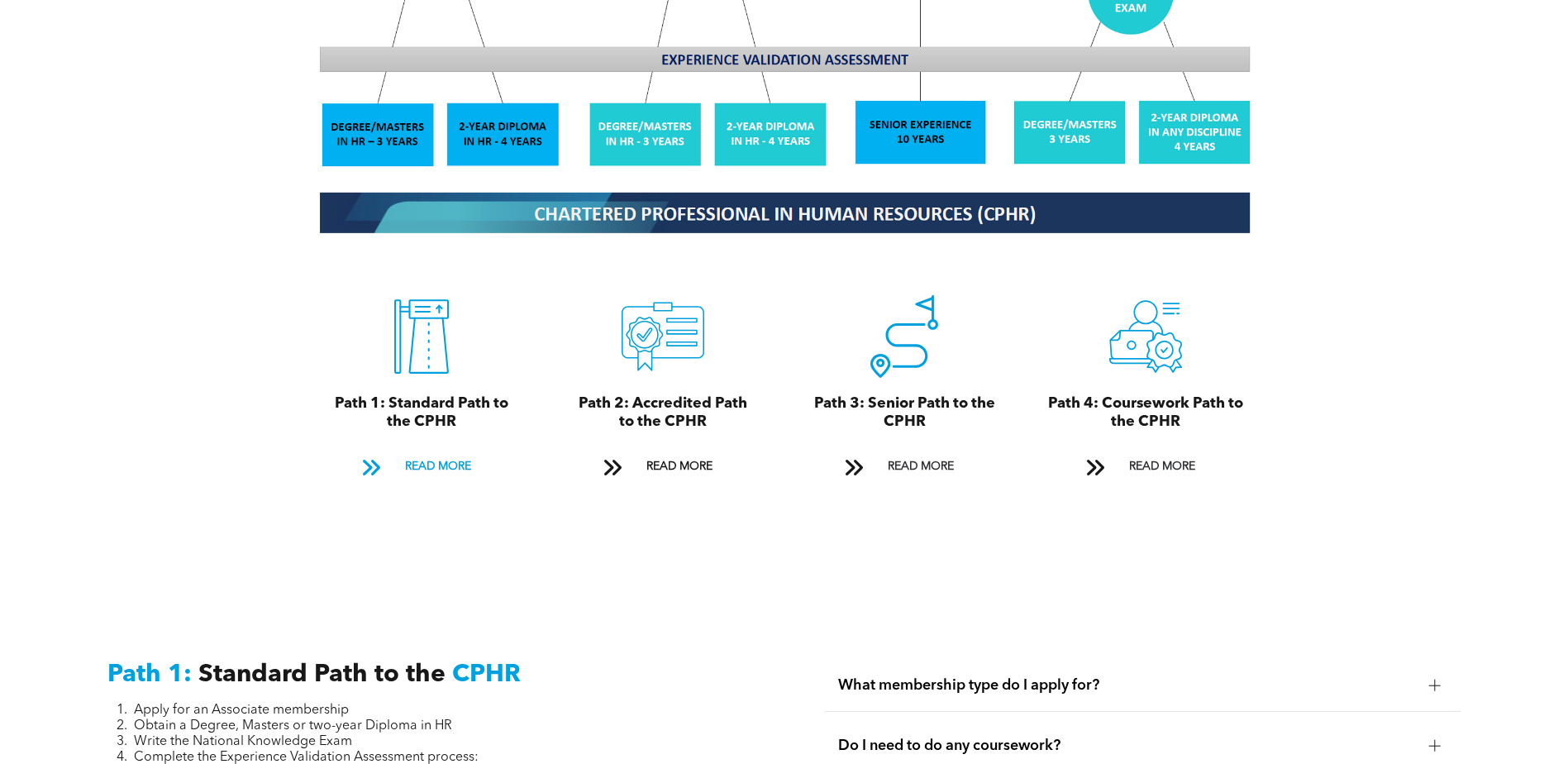
click at [434, 451] on span "READ MORE" at bounding box center [438, 466] width 78 height 31
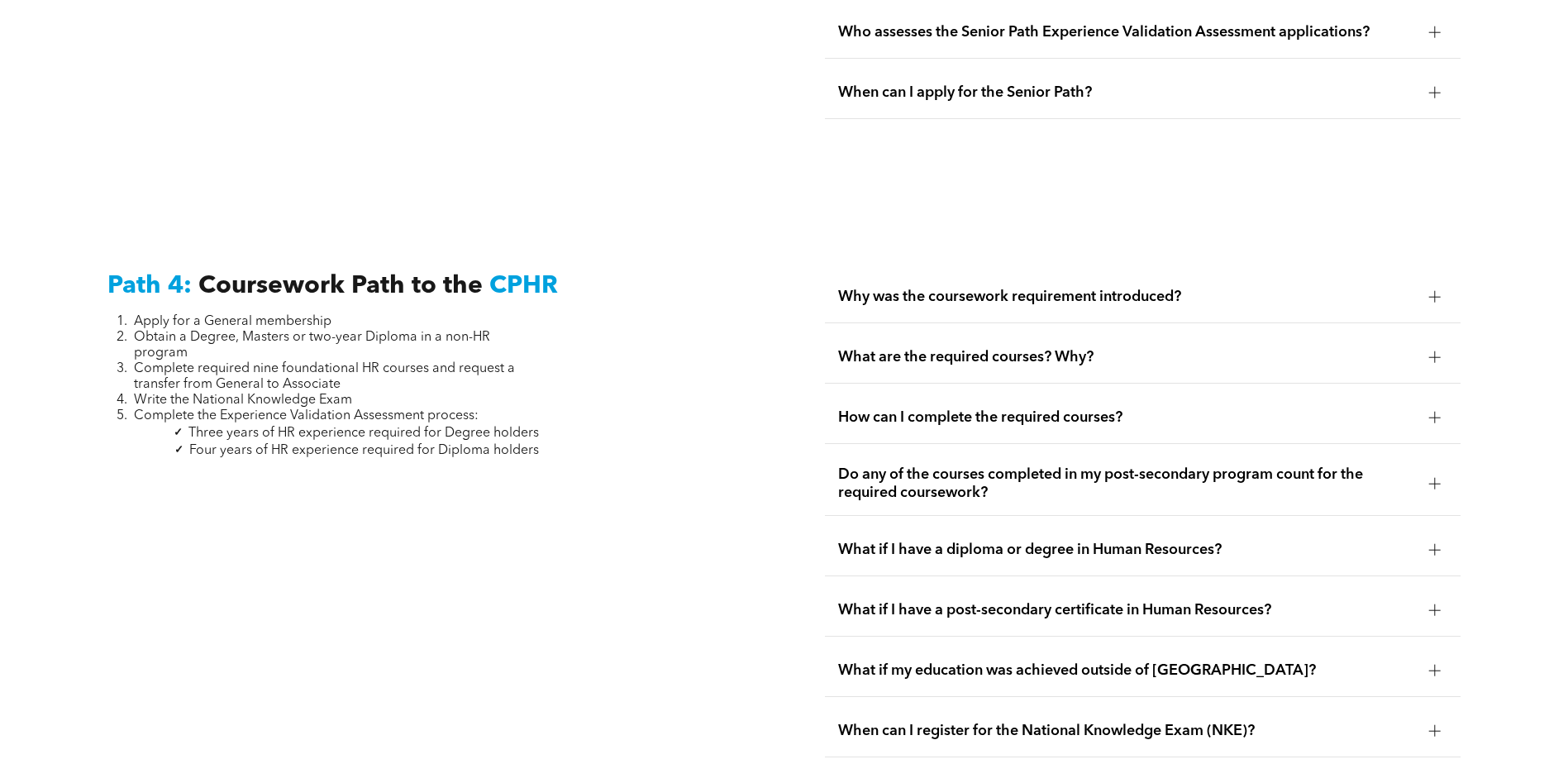
scroll to position [4778, 0]
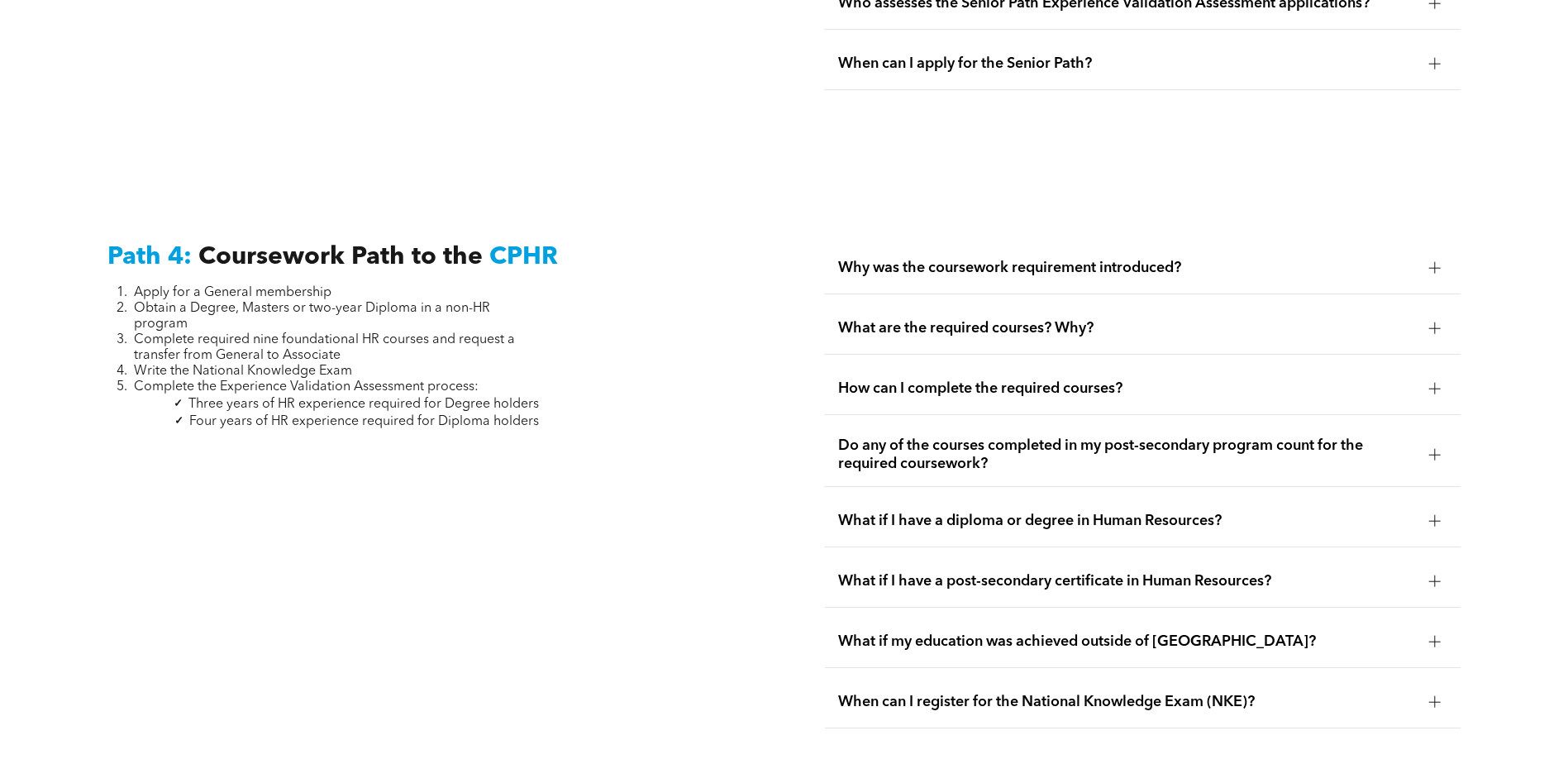
click at [1436, 256] on div at bounding box center [1435, 268] width 25 height 25
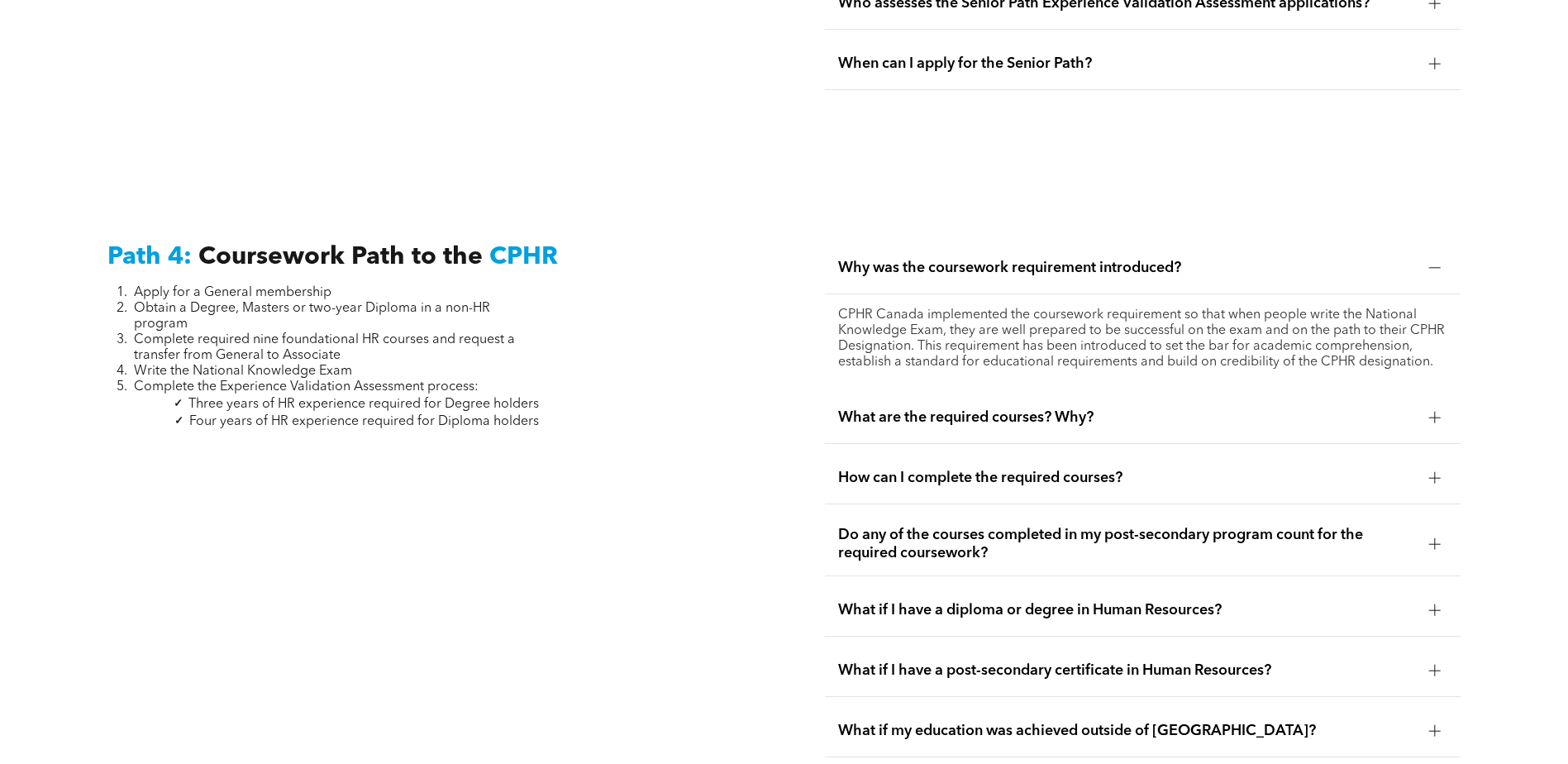
click at [1436, 256] on div at bounding box center [1435, 268] width 25 height 25
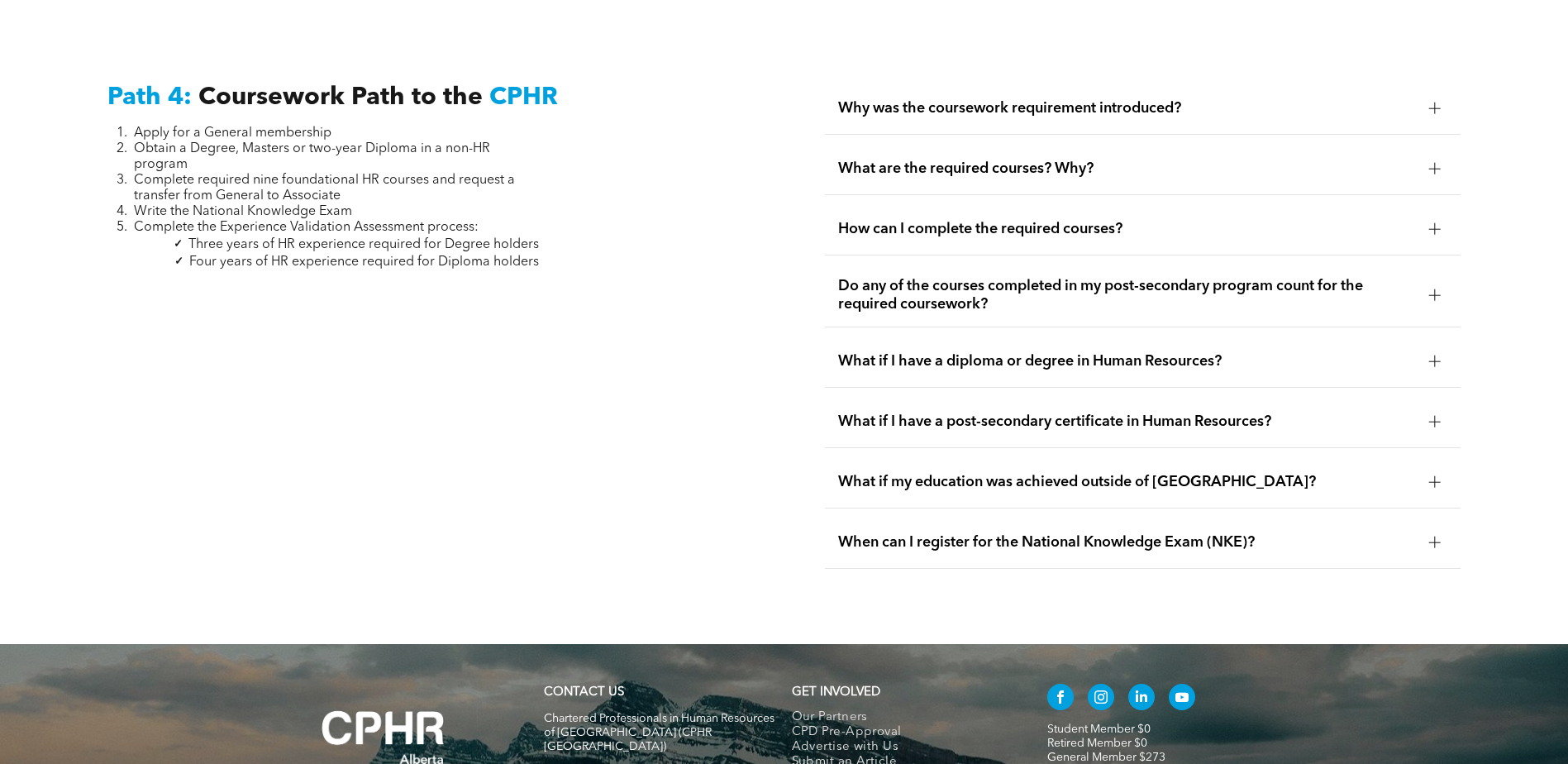
scroll to position [4944, 0]
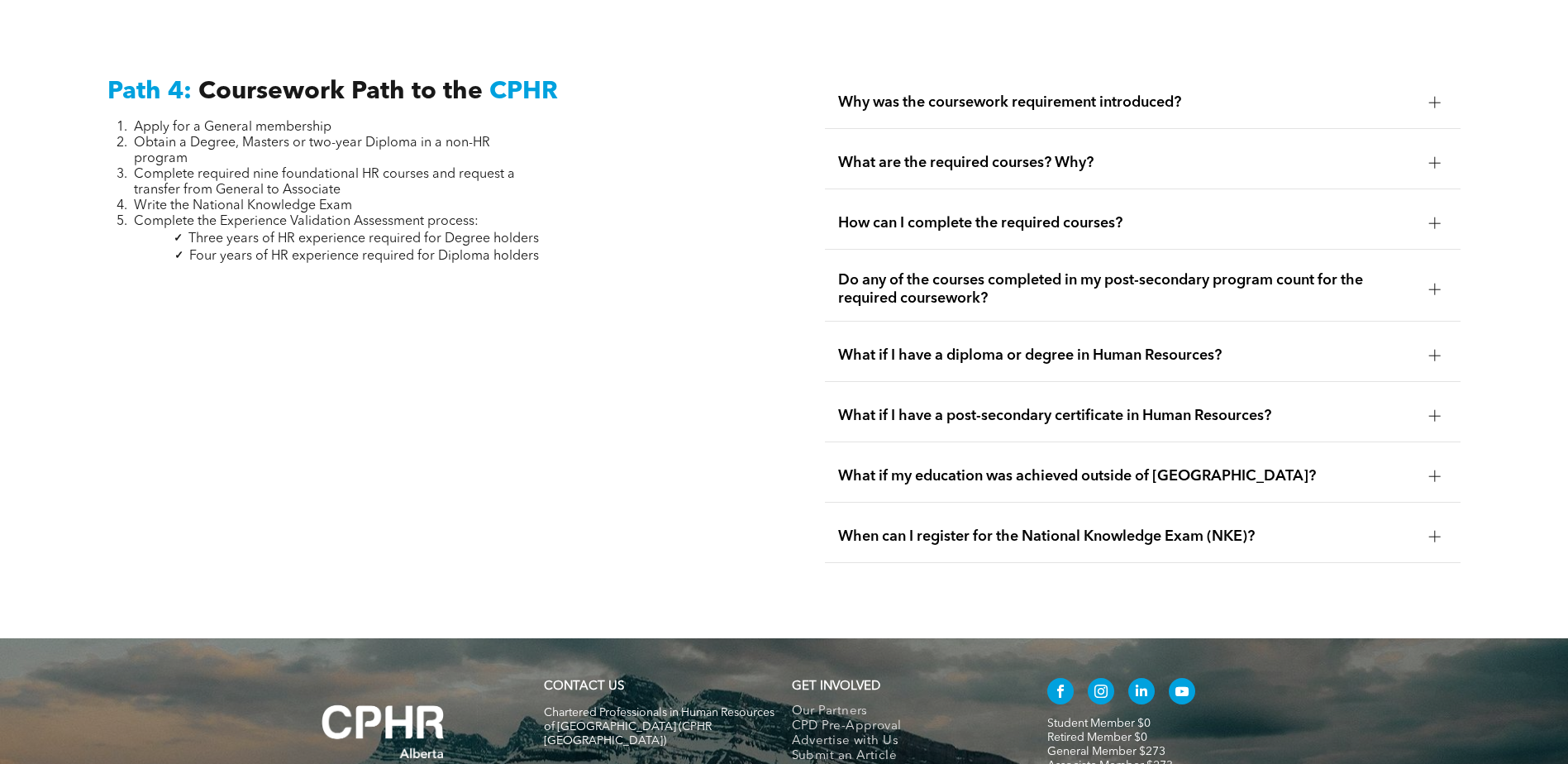
click at [1437, 350] on div at bounding box center [1435, 356] width 11 height 11
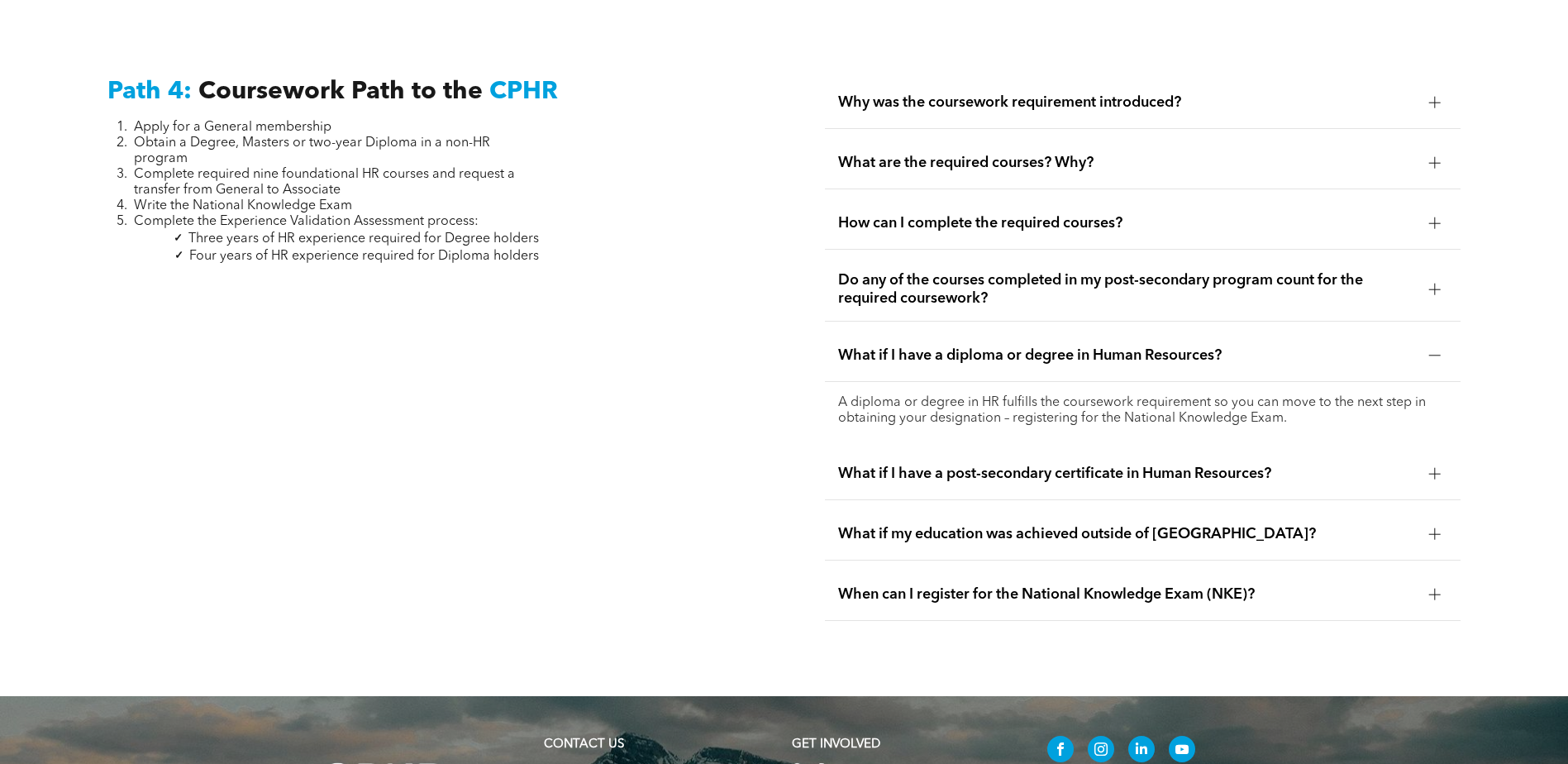
click at [1437, 350] on div at bounding box center [1435, 356] width 11 height 11
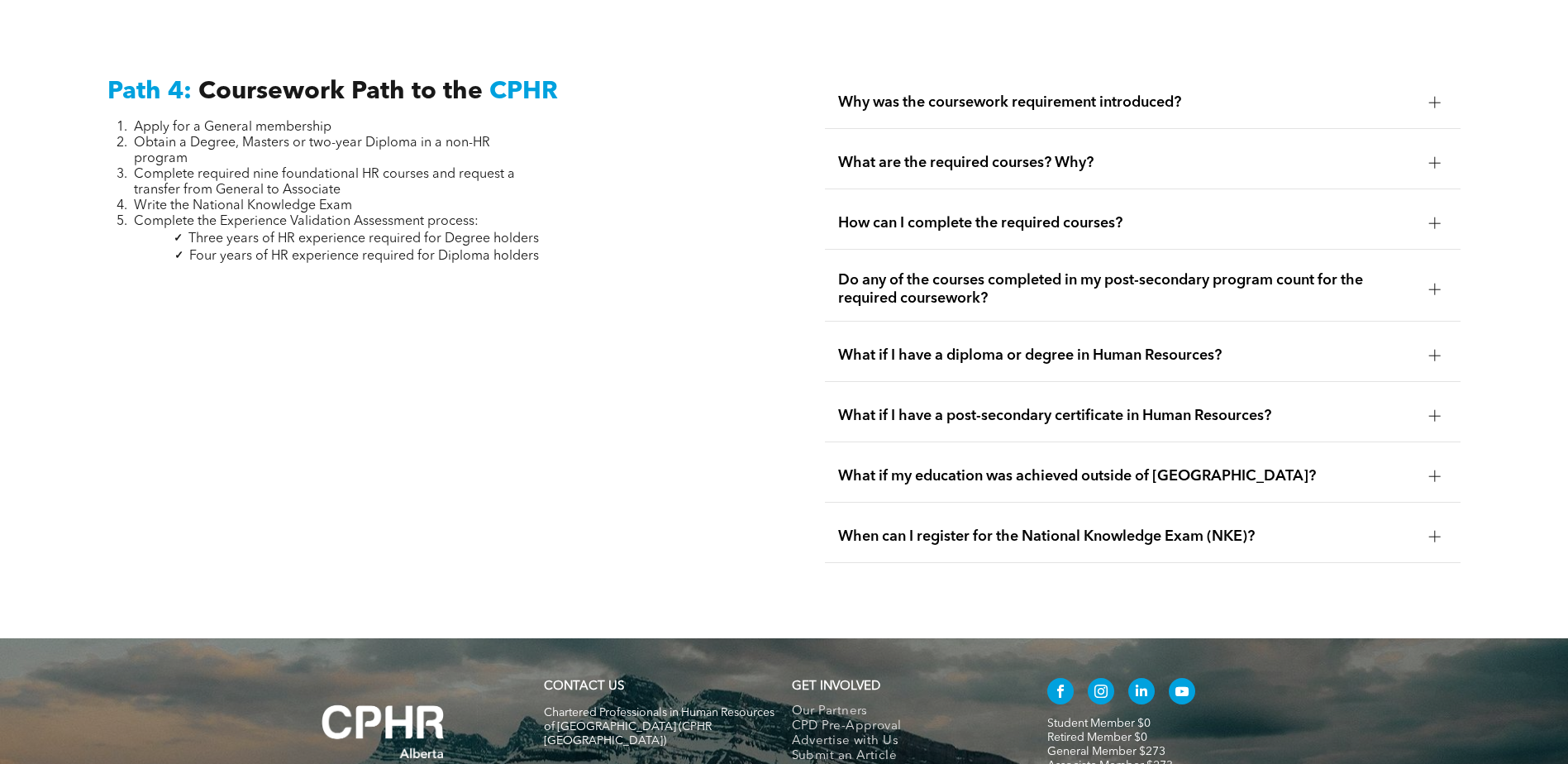
click at [1434, 410] on div at bounding box center [1434, 416] width 1 height 11
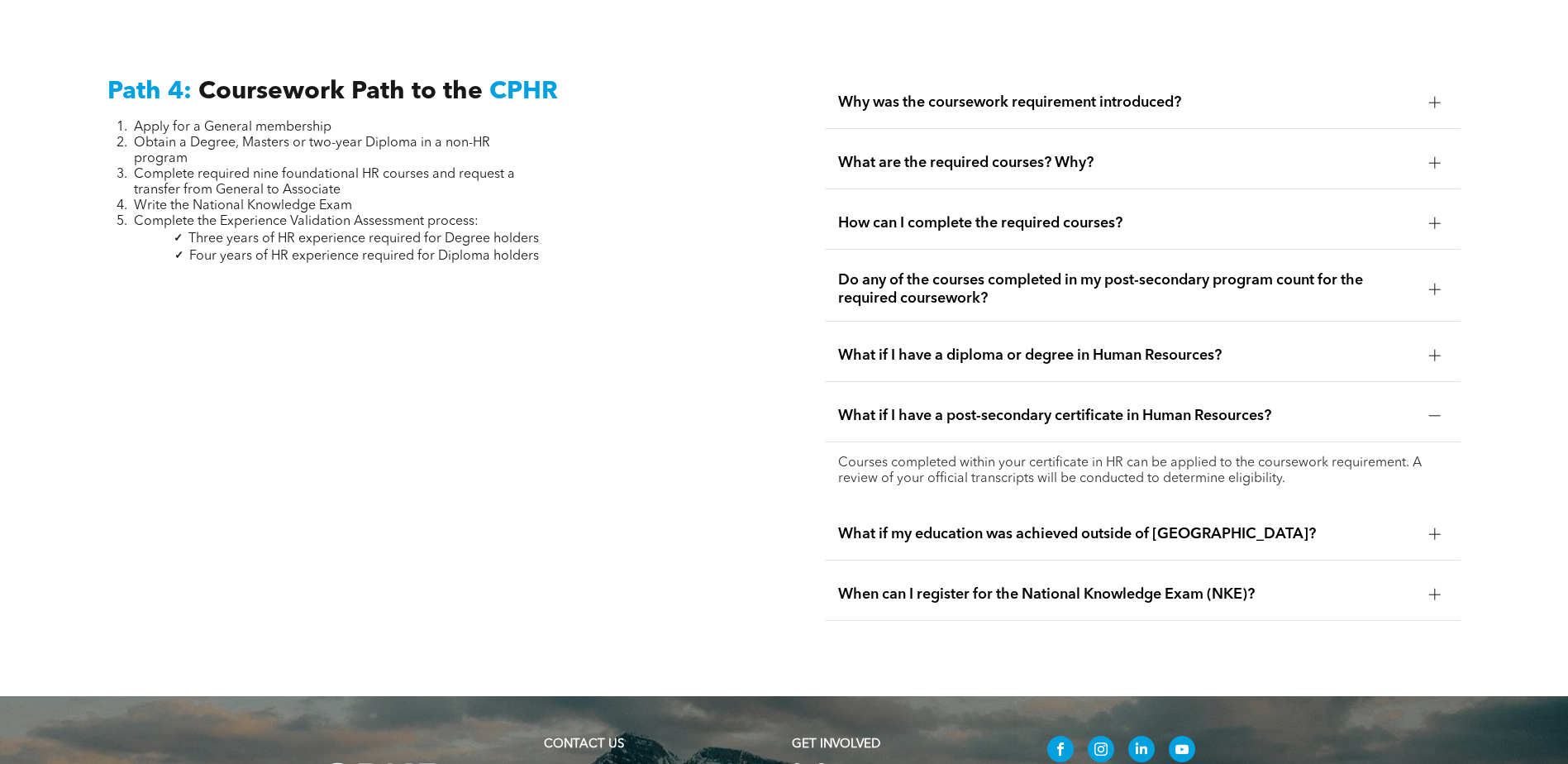
click at [1434, 410] on div at bounding box center [1434, 416] width 1 height 11
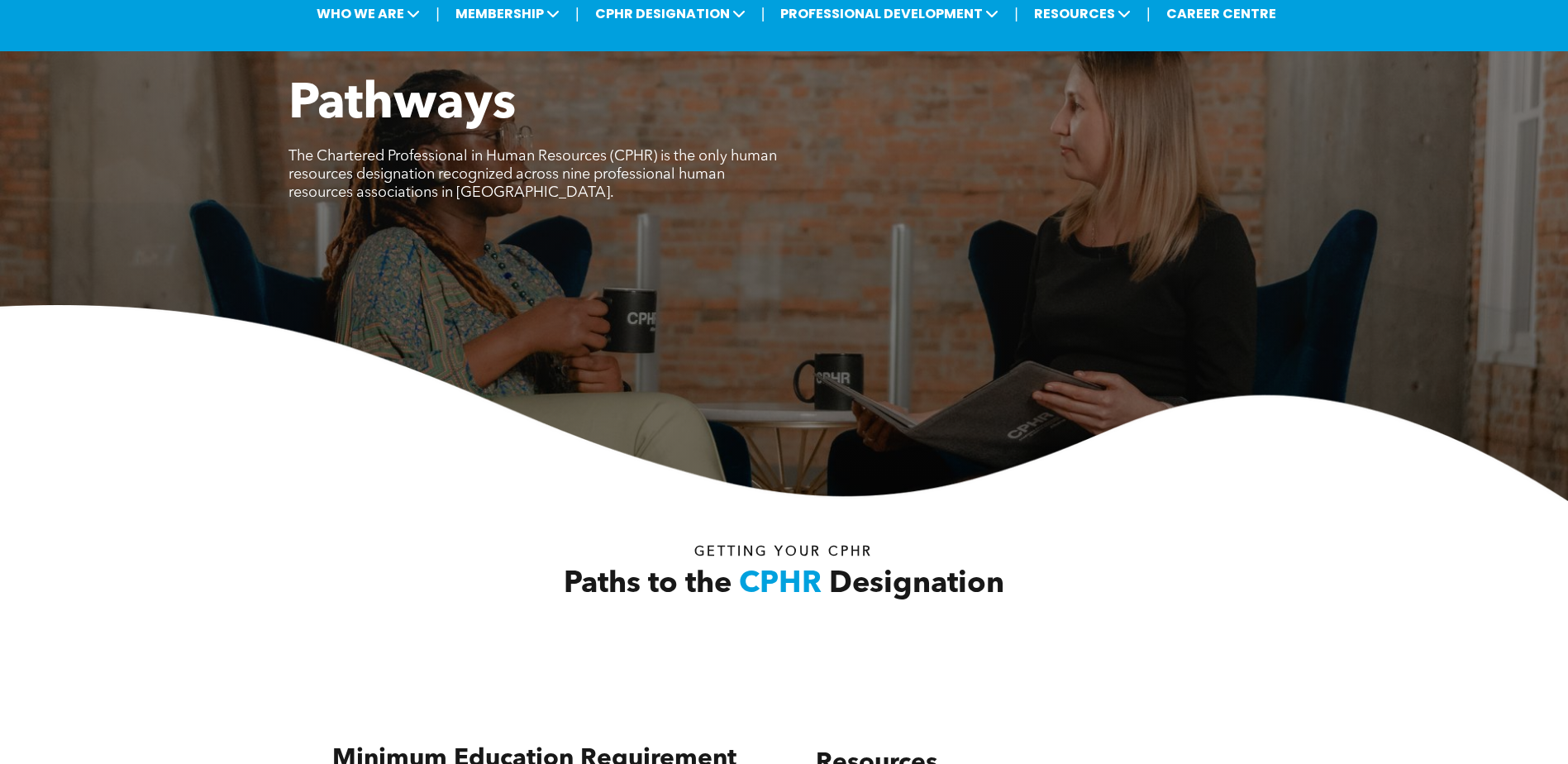
scroll to position [0, 0]
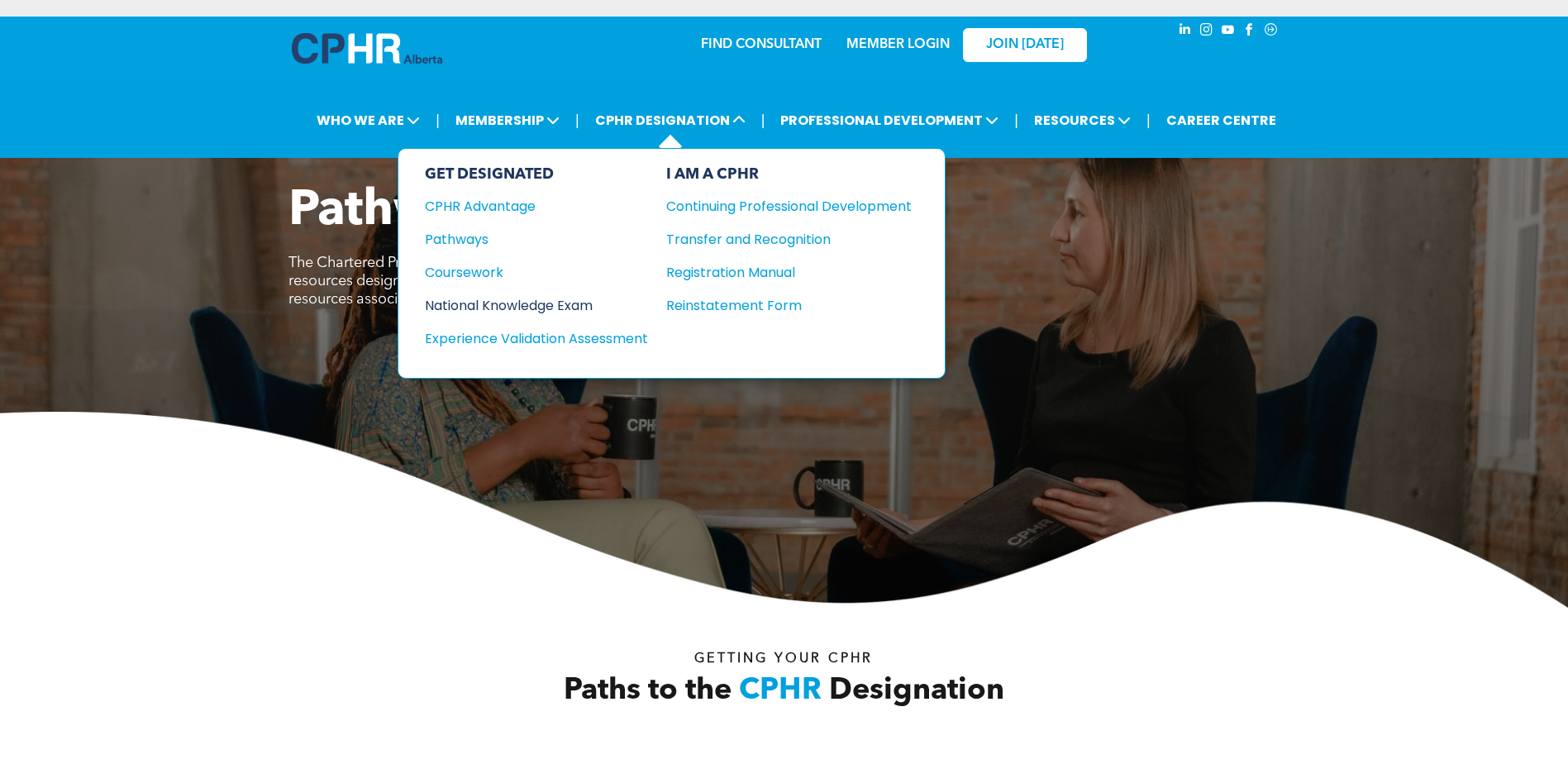
click at [558, 301] on div "National Knowledge Exam" at bounding box center [525, 306] width 201 height 20
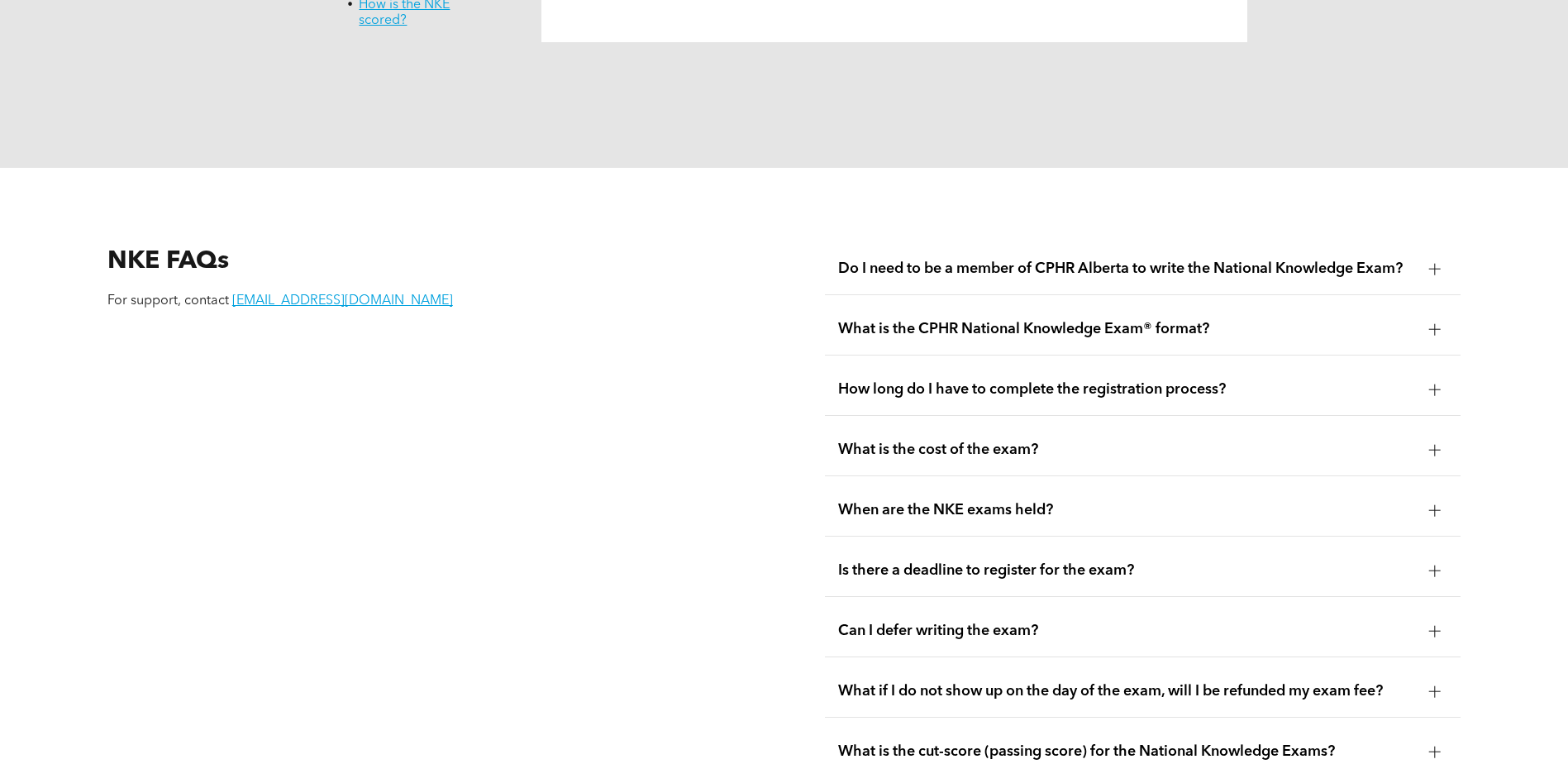
scroll to position [2148, 0]
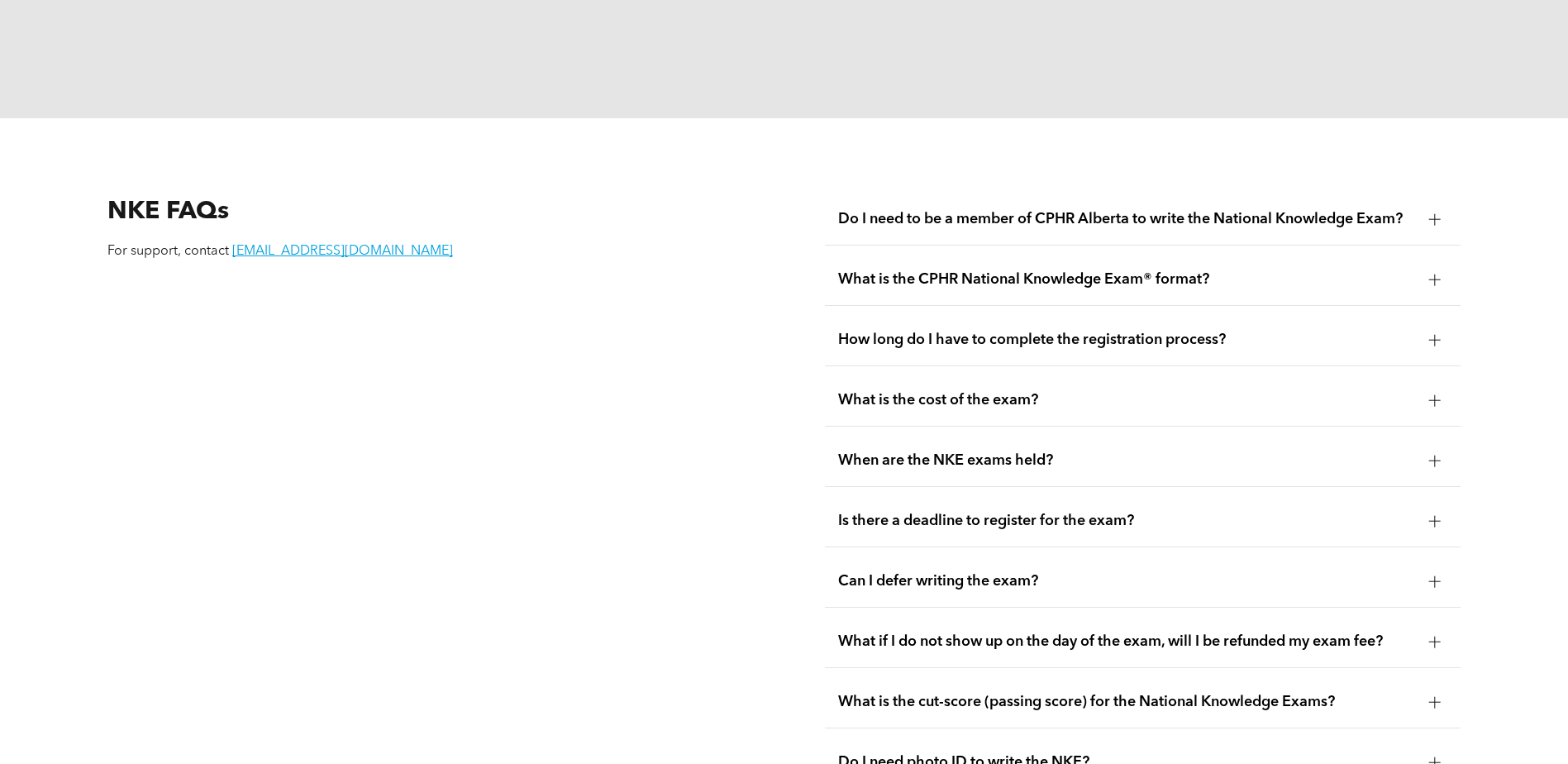
click at [1435, 267] on div at bounding box center [1435, 279] width 25 height 25
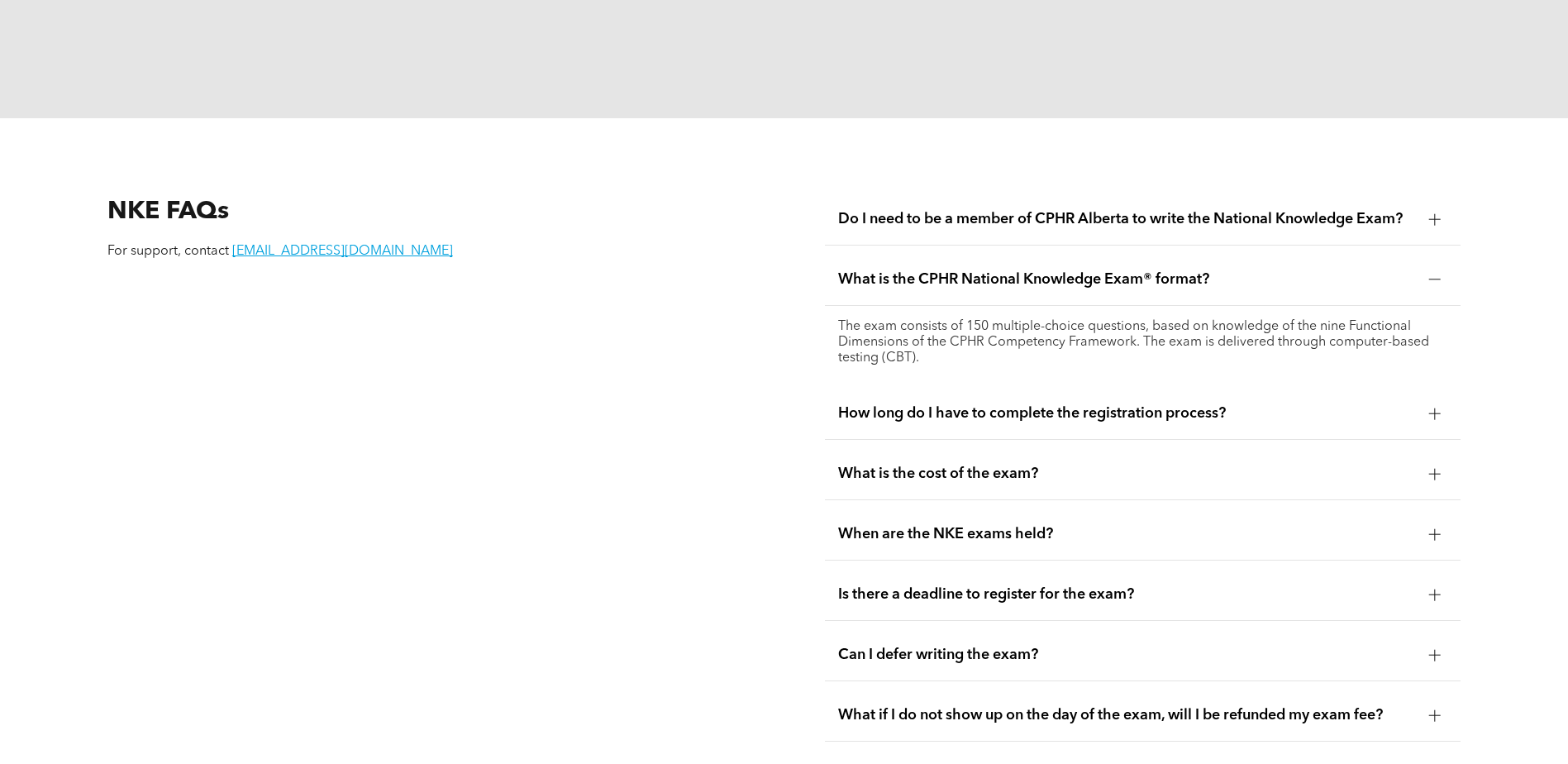
click at [1435, 267] on div at bounding box center [1435, 279] width 25 height 25
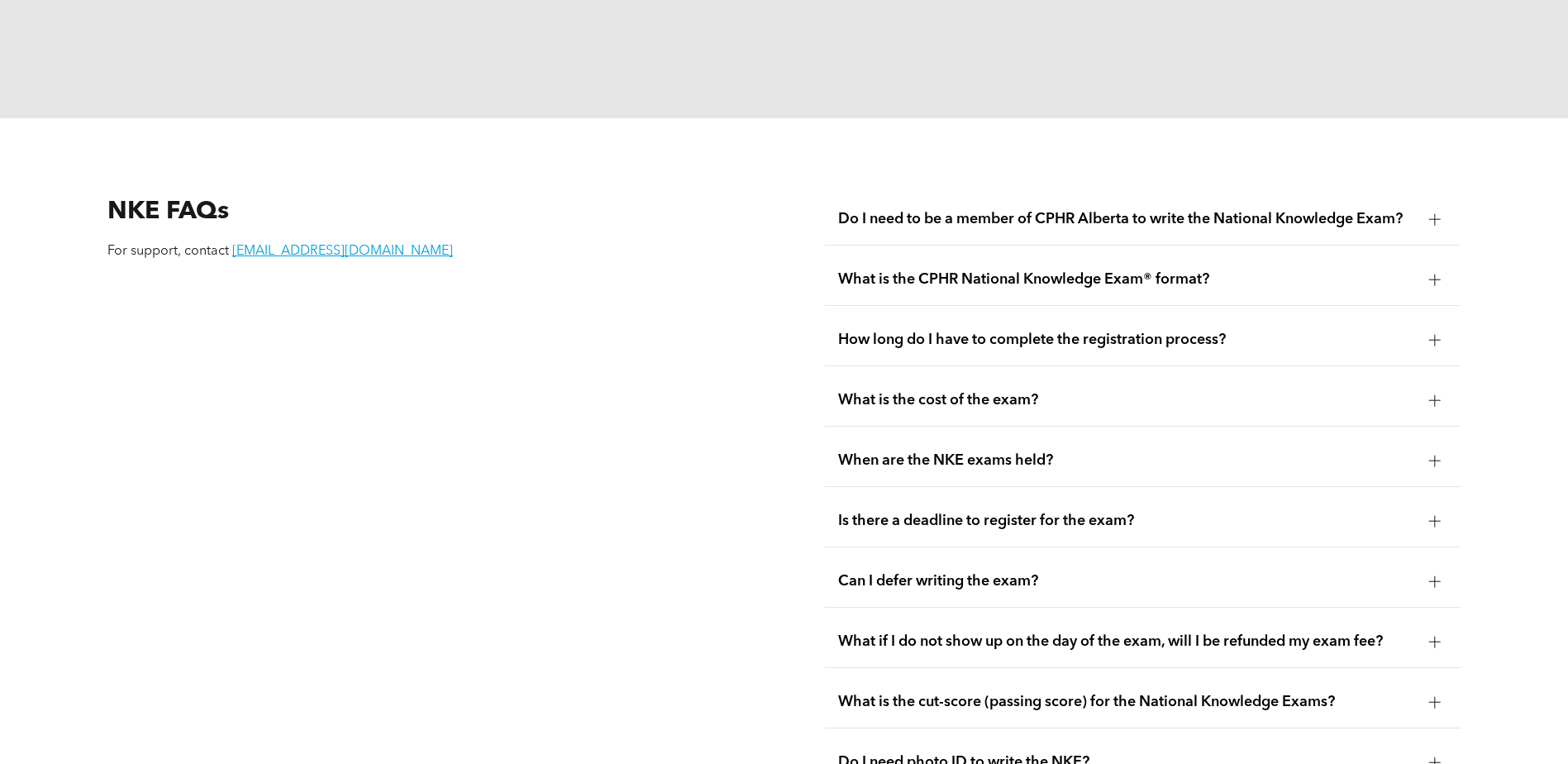
click at [1437, 395] on div at bounding box center [1435, 400] width 11 height 11
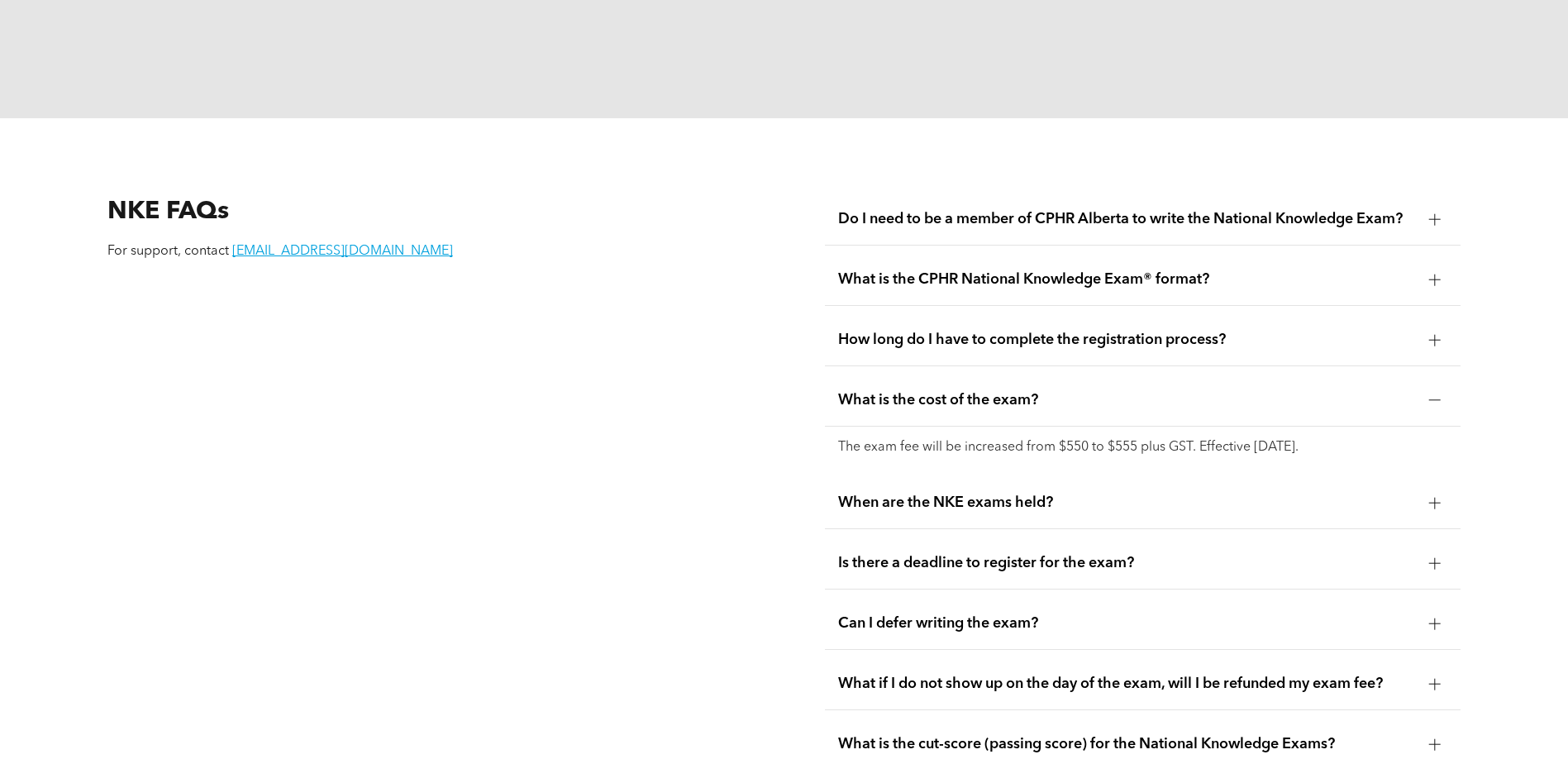
click at [1437, 395] on div at bounding box center [1435, 400] width 11 height 11
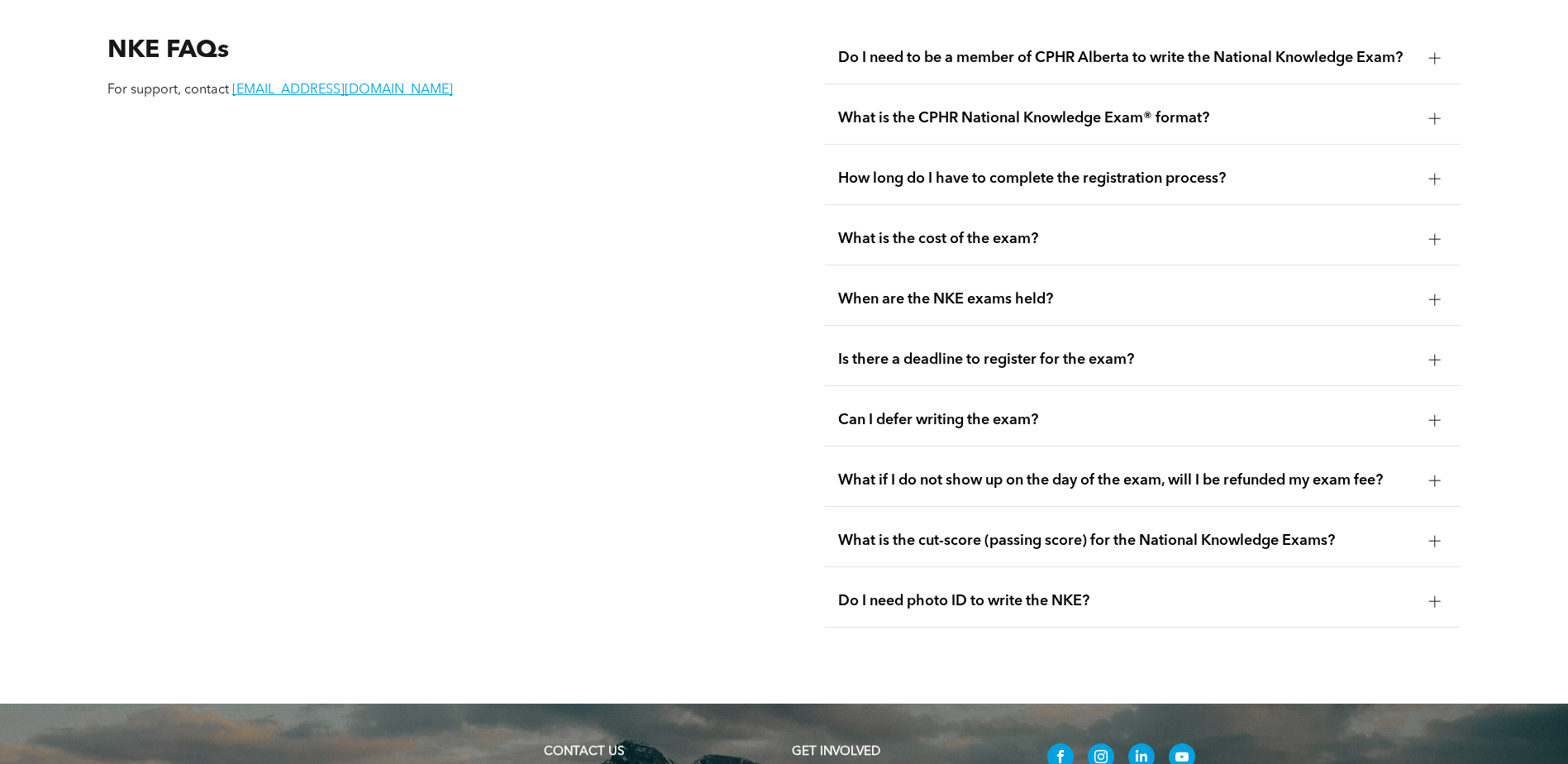
scroll to position [2314, 0]
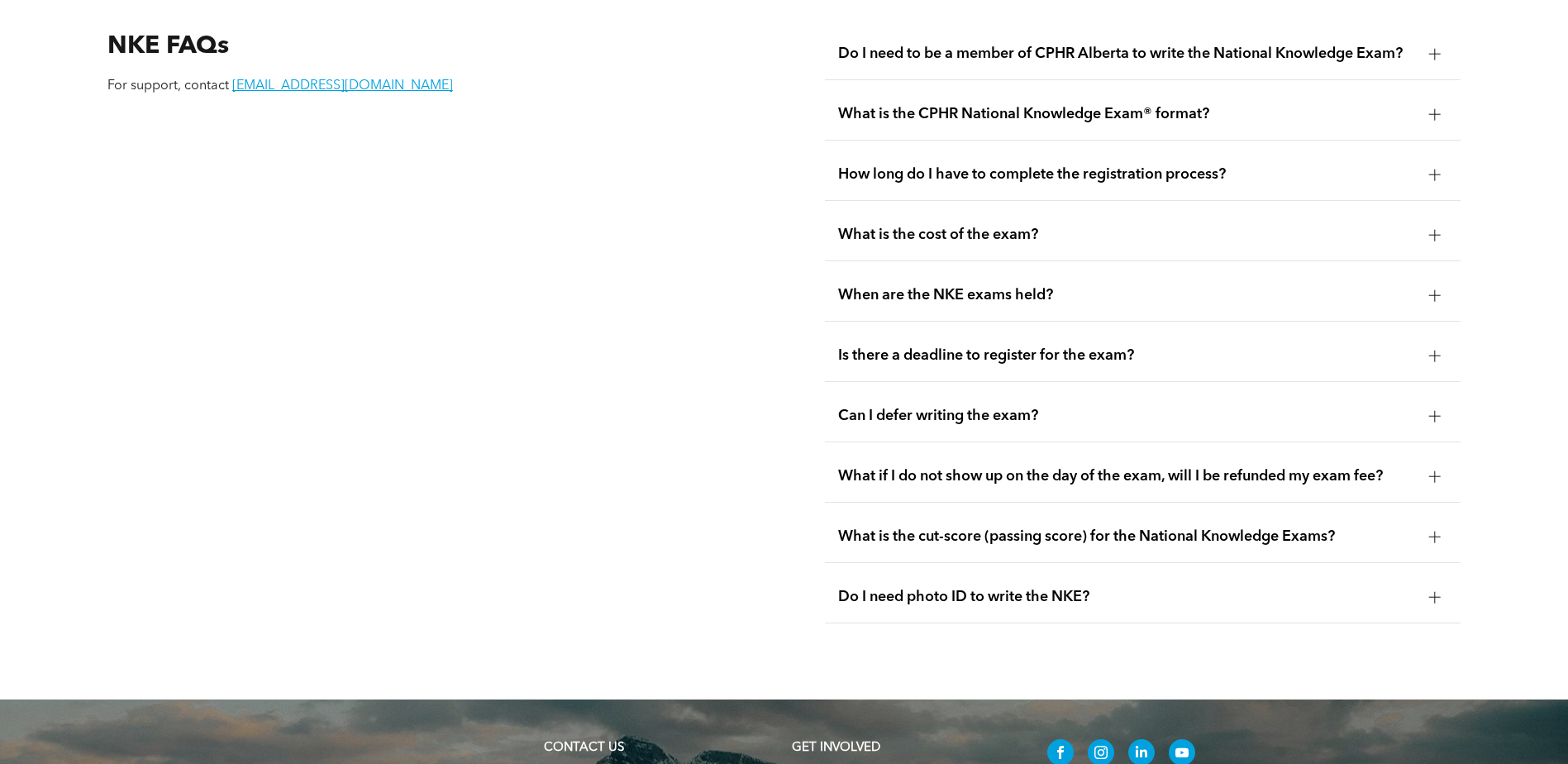
click at [1432, 289] on div at bounding box center [1435, 294] width 11 height 11
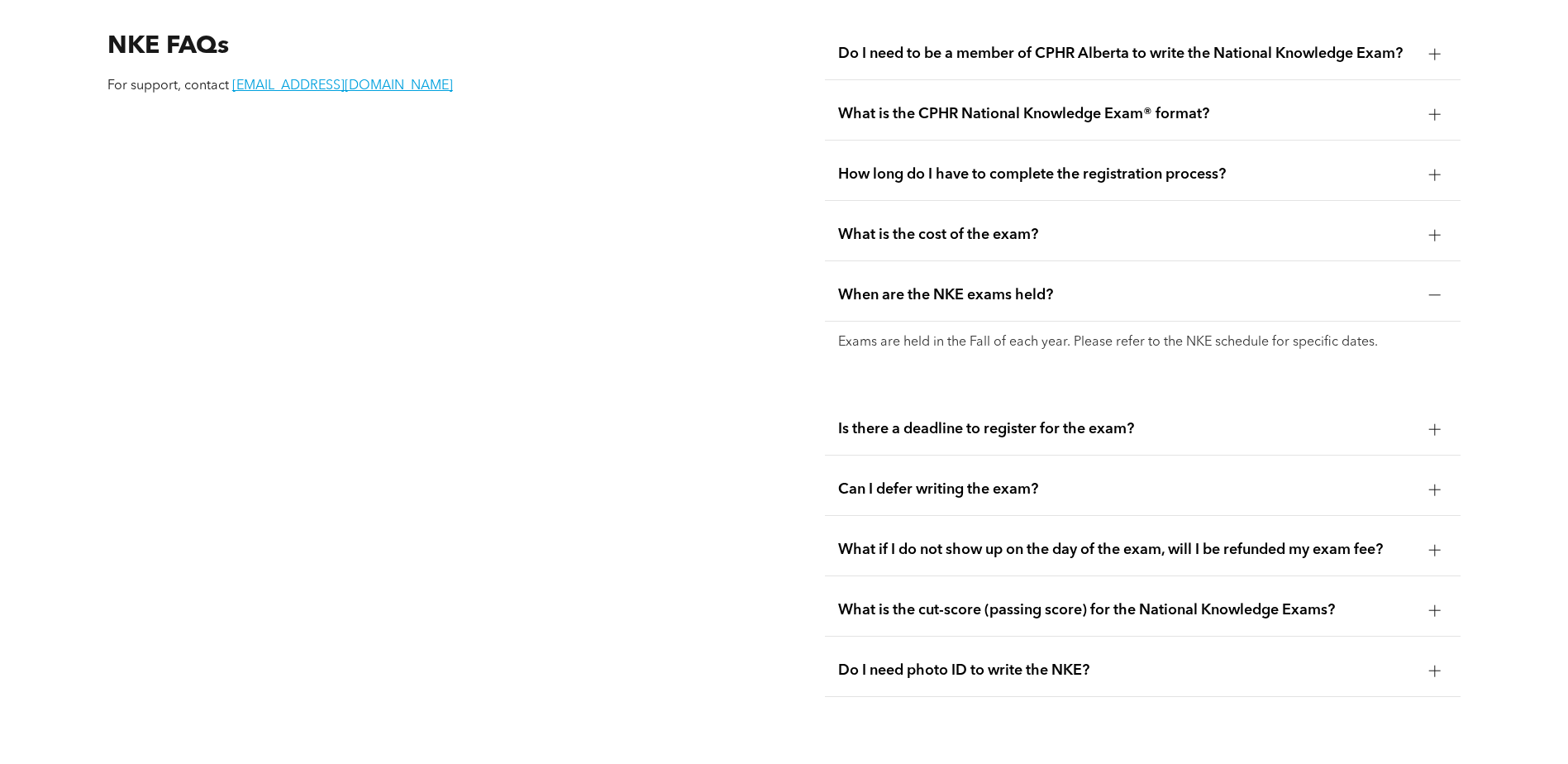
click at [1432, 289] on div at bounding box center [1435, 294] width 11 height 11
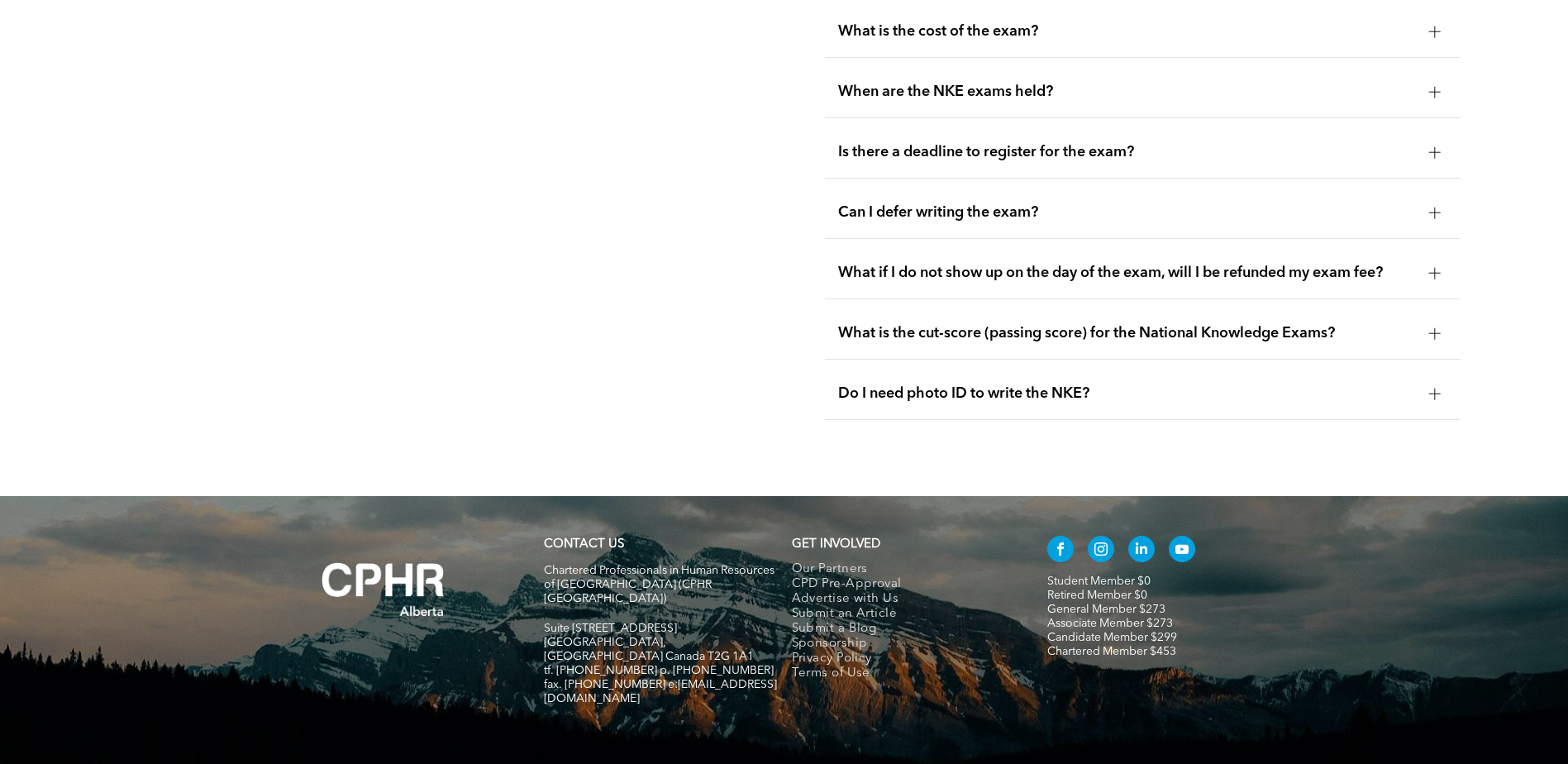
scroll to position [2530, 0]
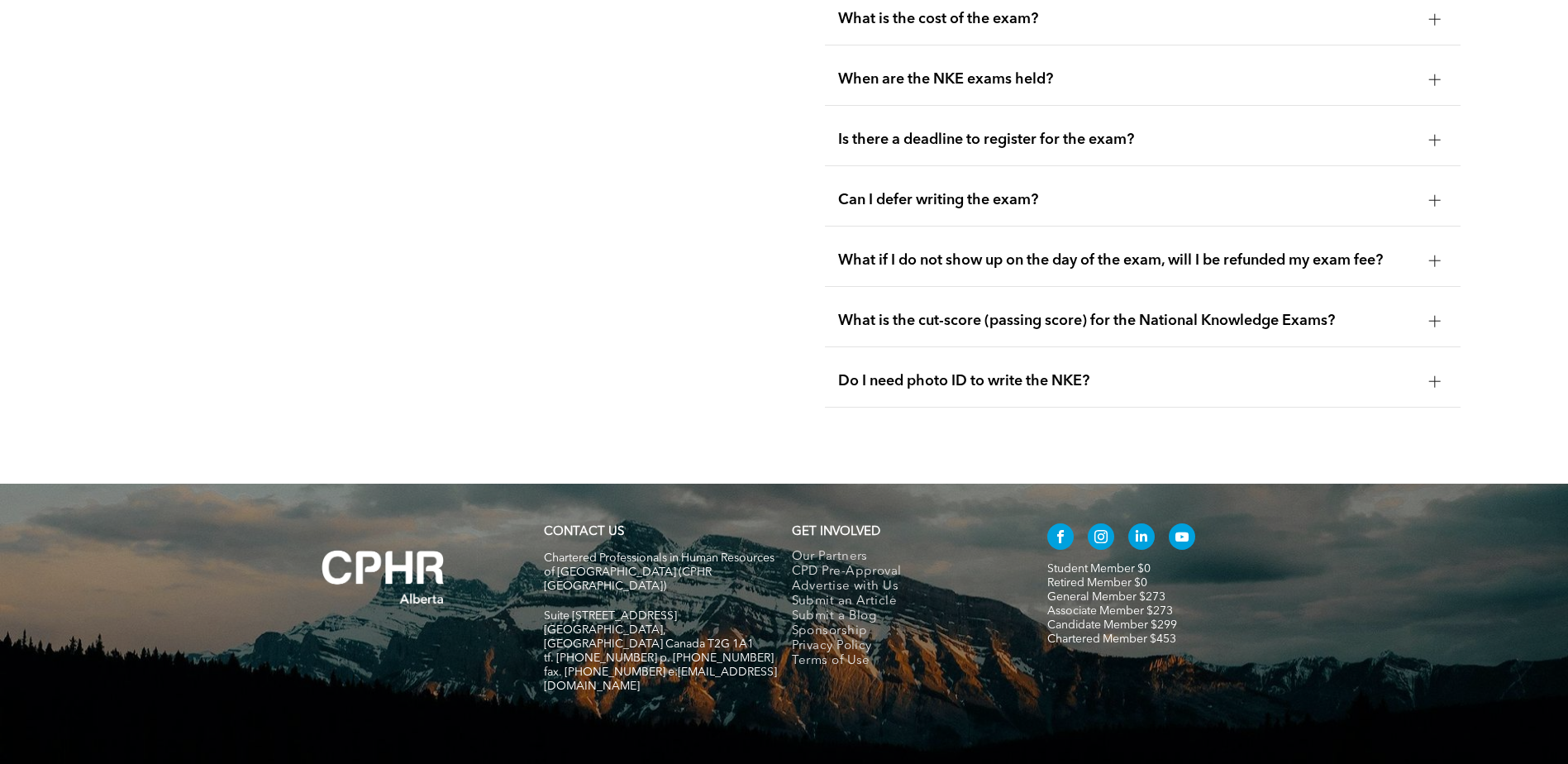
click at [1439, 315] on div at bounding box center [1435, 320] width 11 height 11
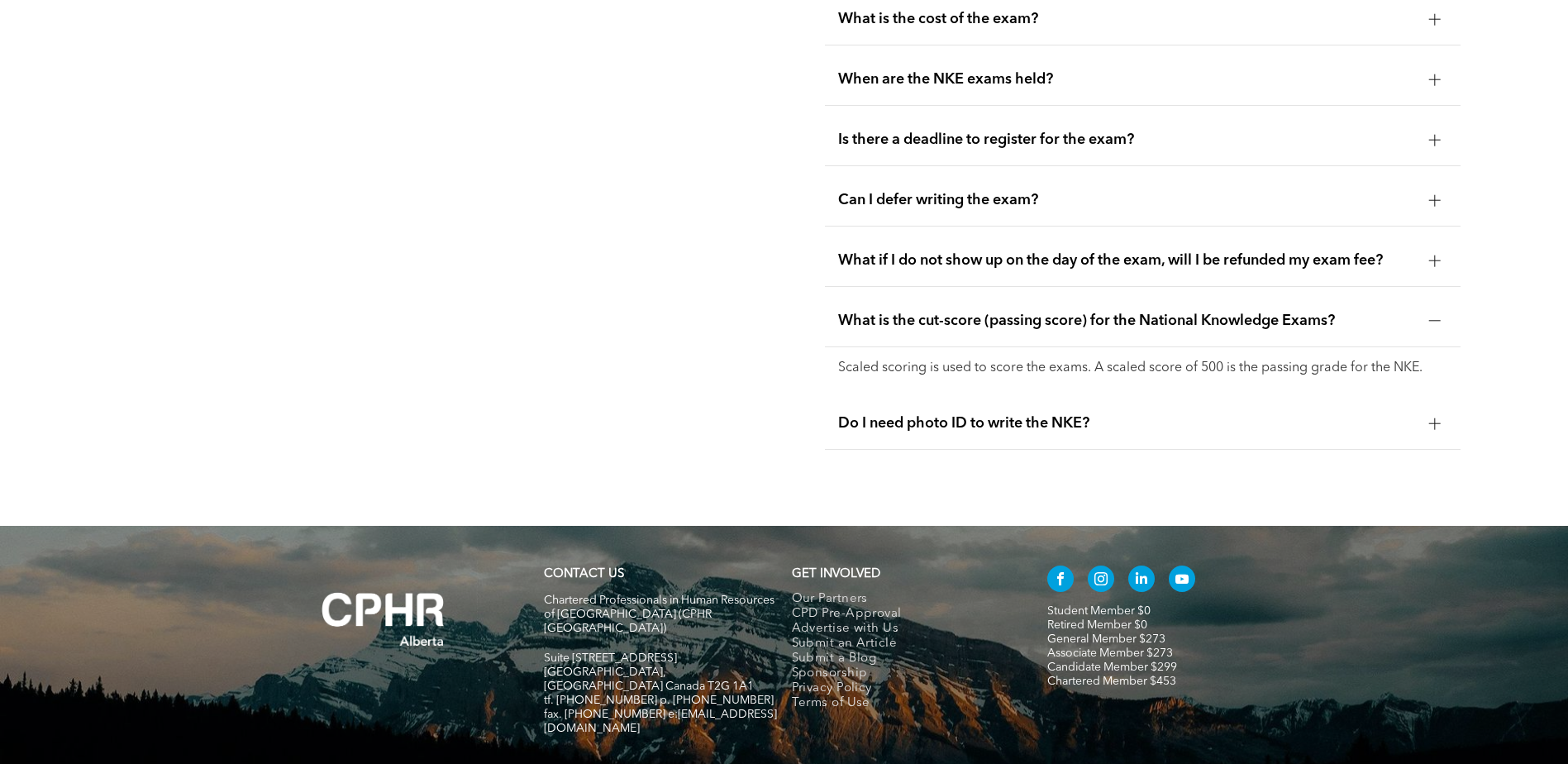
click at [1439, 315] on div at bounding box center [1435, 320] width 11 height 11
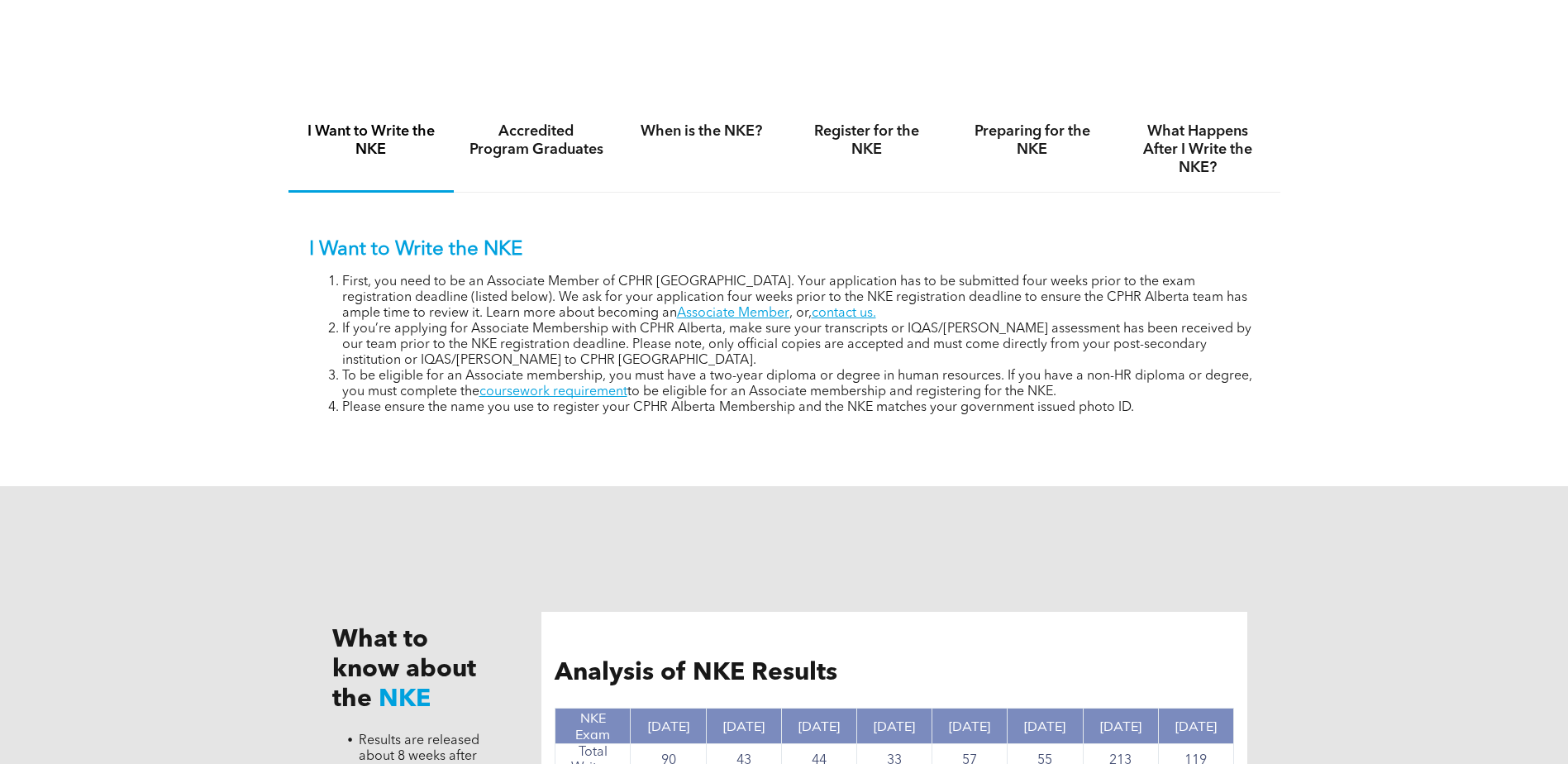
scroll to position [959, 0]
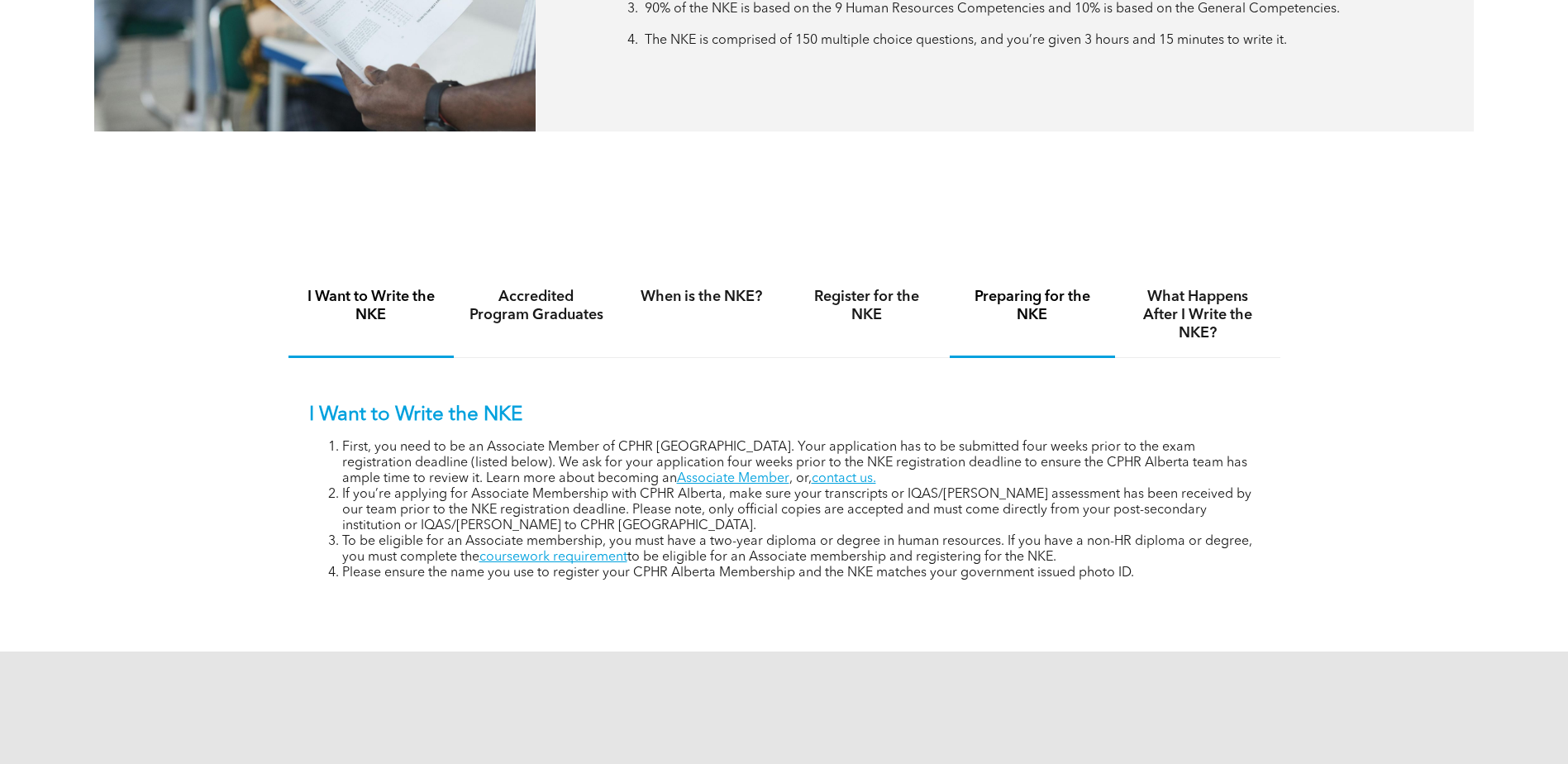
click at [1028, 301] on h4 "Preparing for the NKE" at bounding box center [1033, 306] width 135 height 36
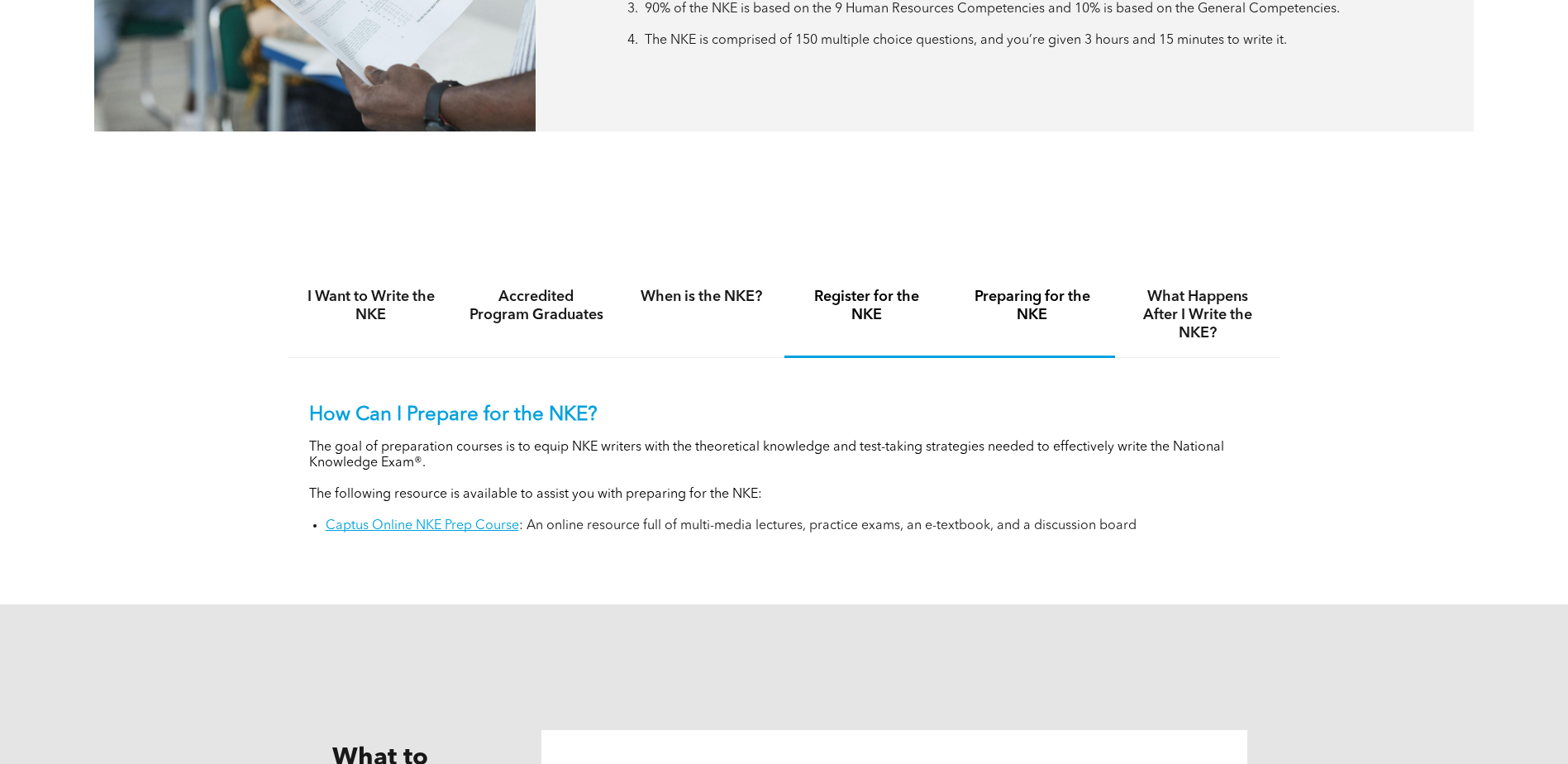
click at [871, 302] on h4 "Register for the NKE" at bounding box center [867, 306] width 135 height 36
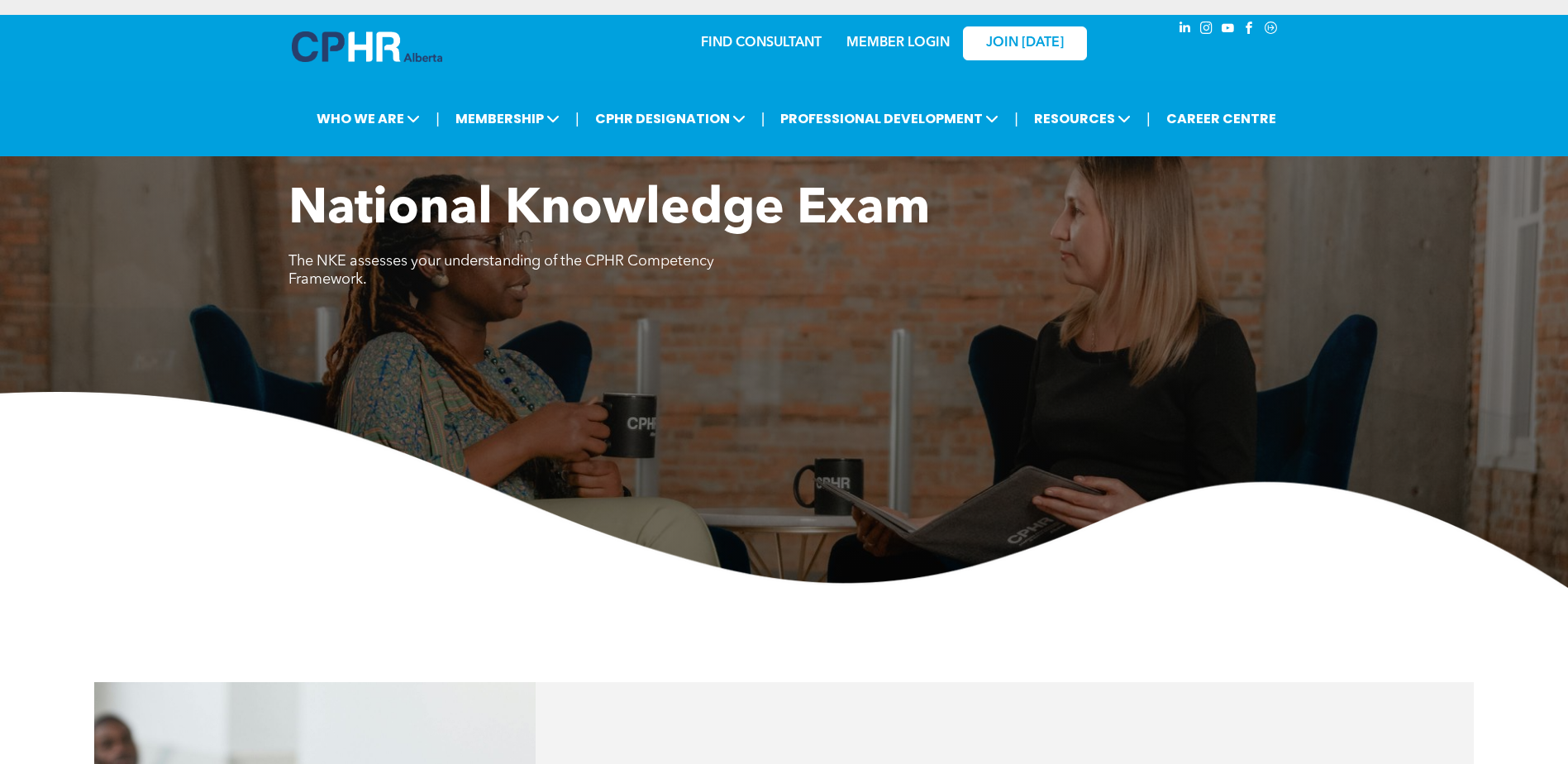
scroll to position [0, 0]
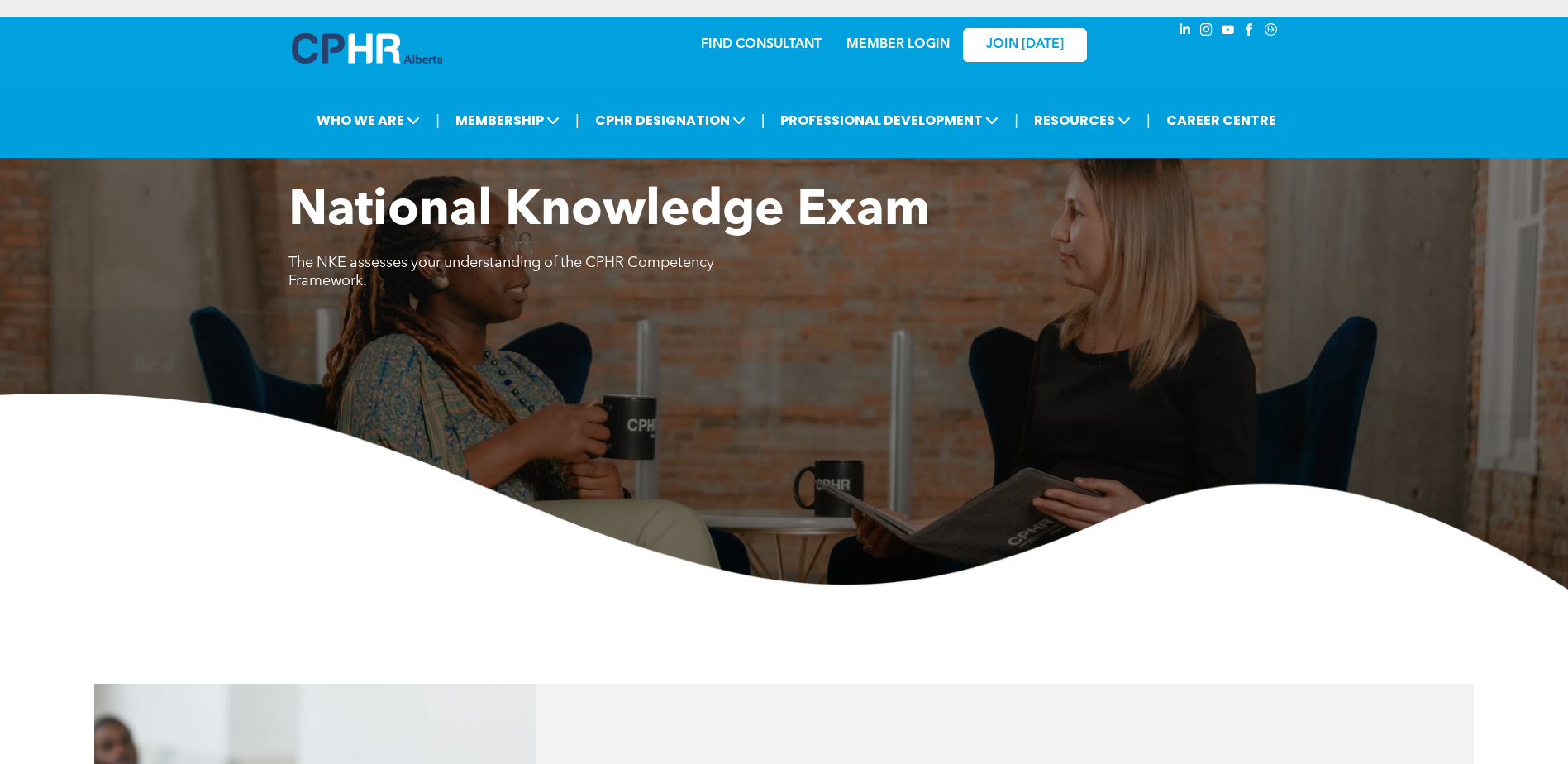
click at [1511, 127] on div "| WHO WE ARE ASSOCIATION About CPHR [GEOGRAPHIC_DATA] Board of Directors Team C…" at bounding box center [797, 120] width 1526 height 39
